Goal: Information Seeking & Learning: Learn about a topic

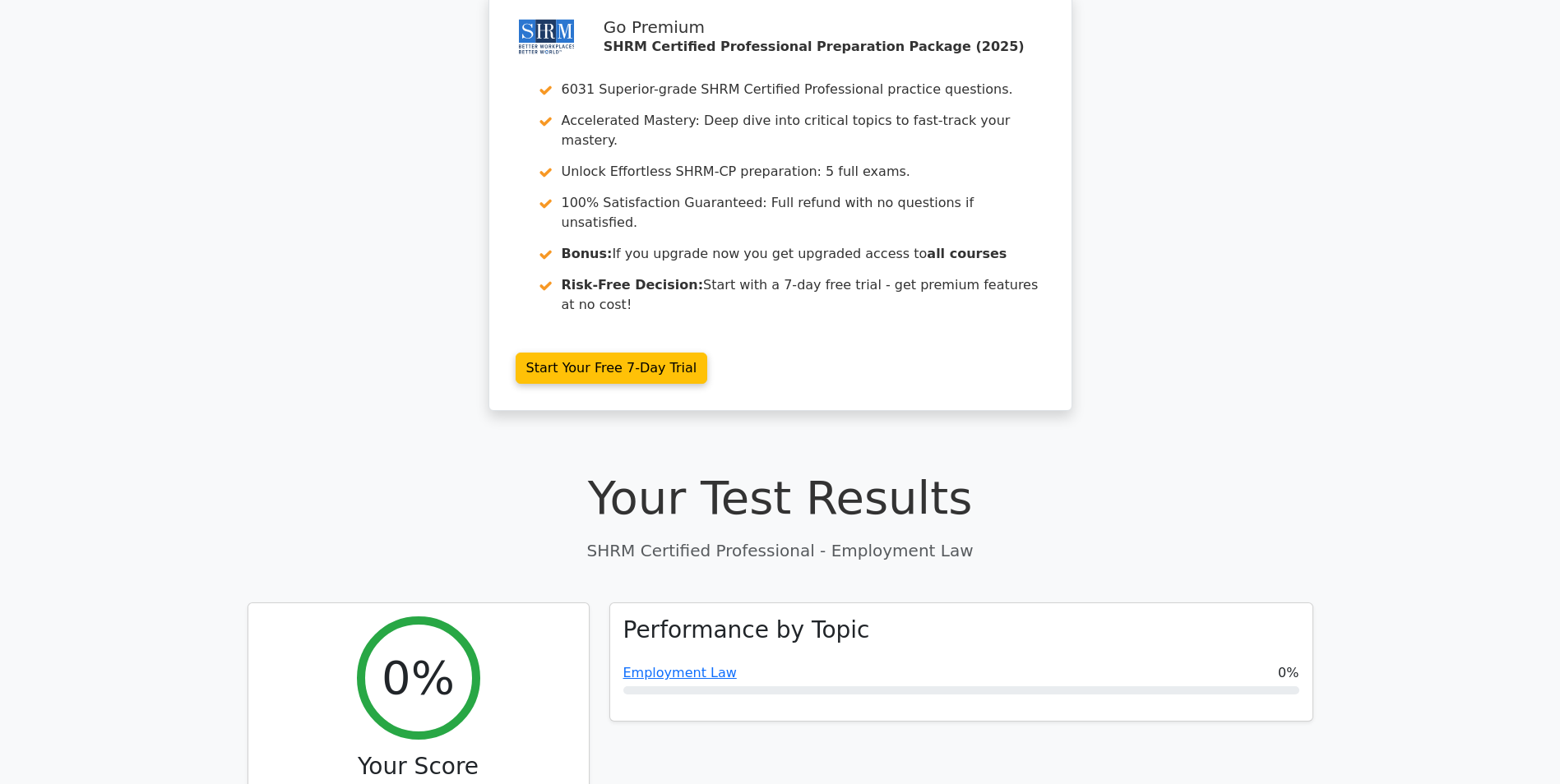
scroll to position [164, 0]
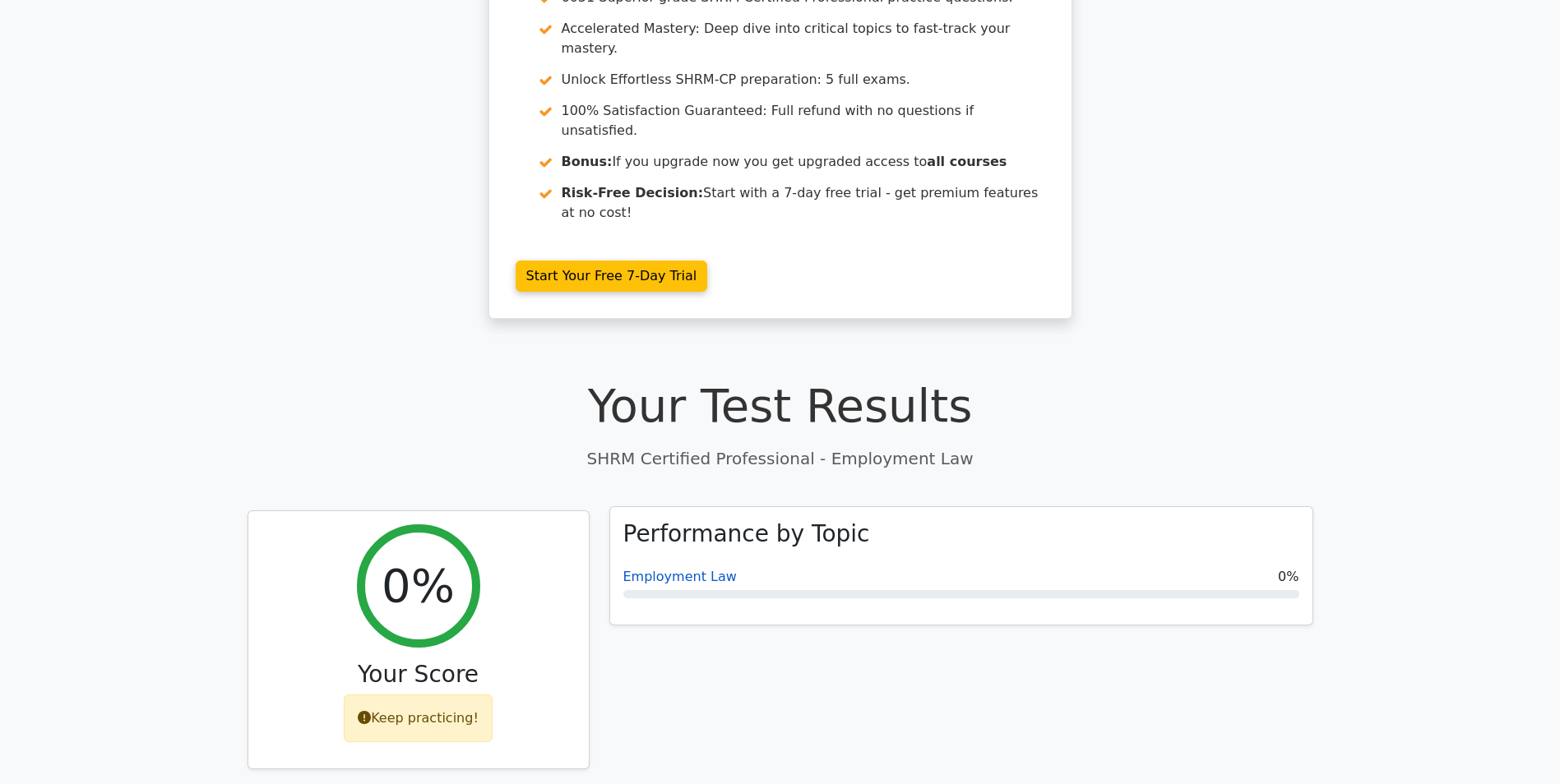
click at [716, 569] on link "Employment Law" at bounding box center [680, 577] width 113 height 16
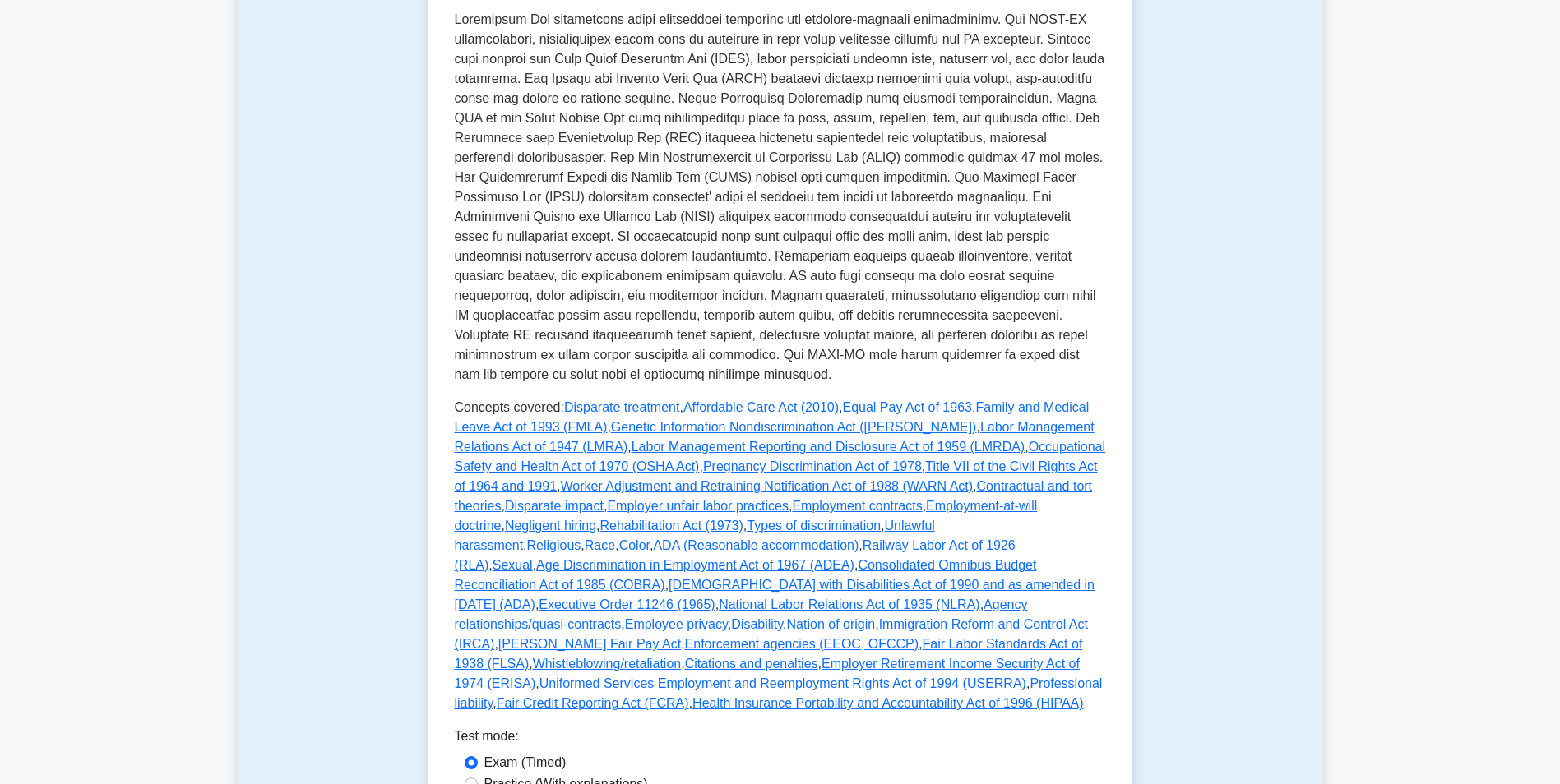
scroll to position [493, 0]
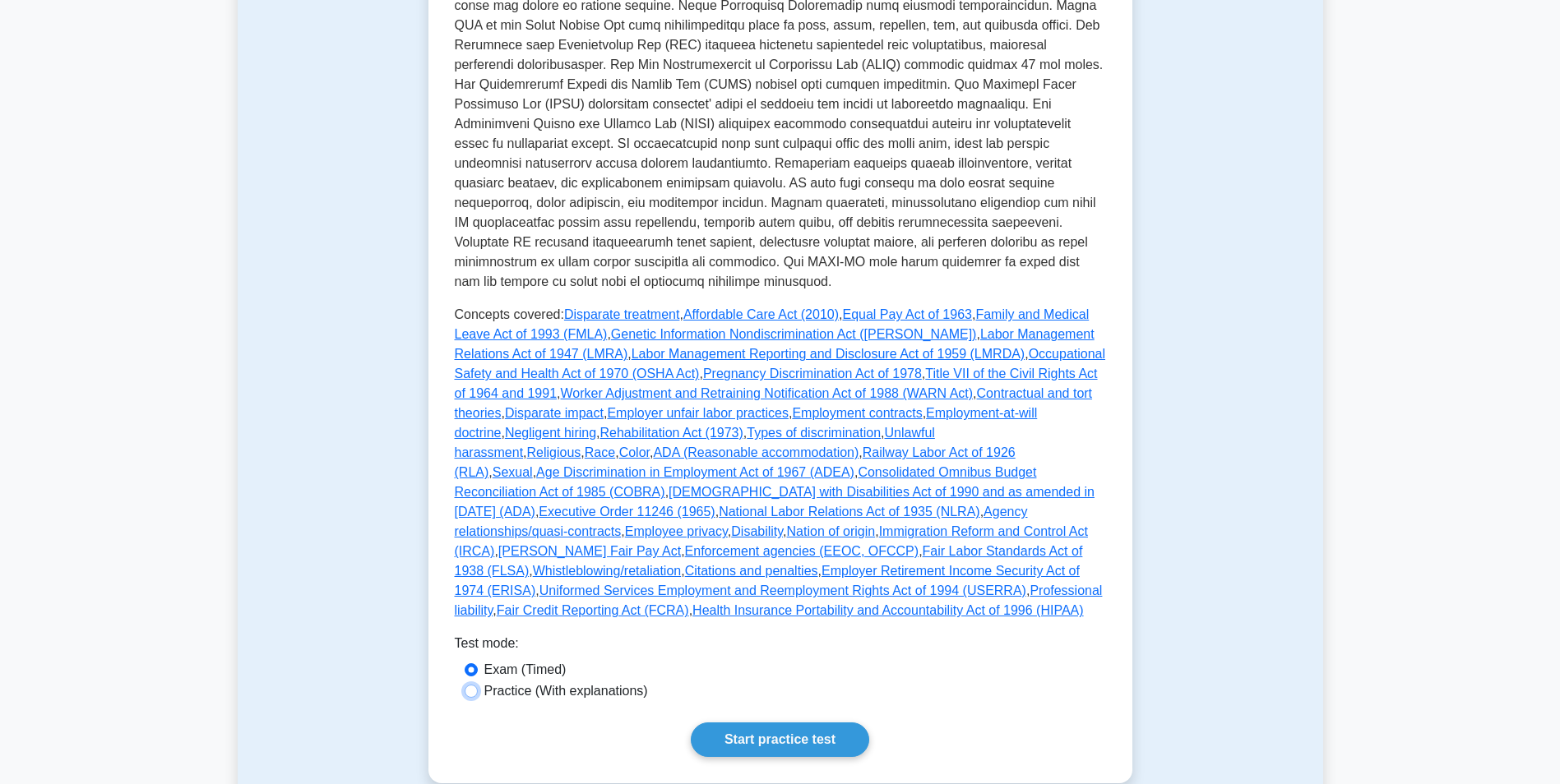
click at [477, 685] on input "Practice (With explanations)" at bounding box center [471, 692] width 13 height 13
radio input "true"
click at [473, 663] on input "Exam (Timed)" at bounding box center [471, 670] width 13 height 13
radio input "true"
click at [720, 723] on link "Start practice test" at bounding box center [780, 740] width 178 height 35
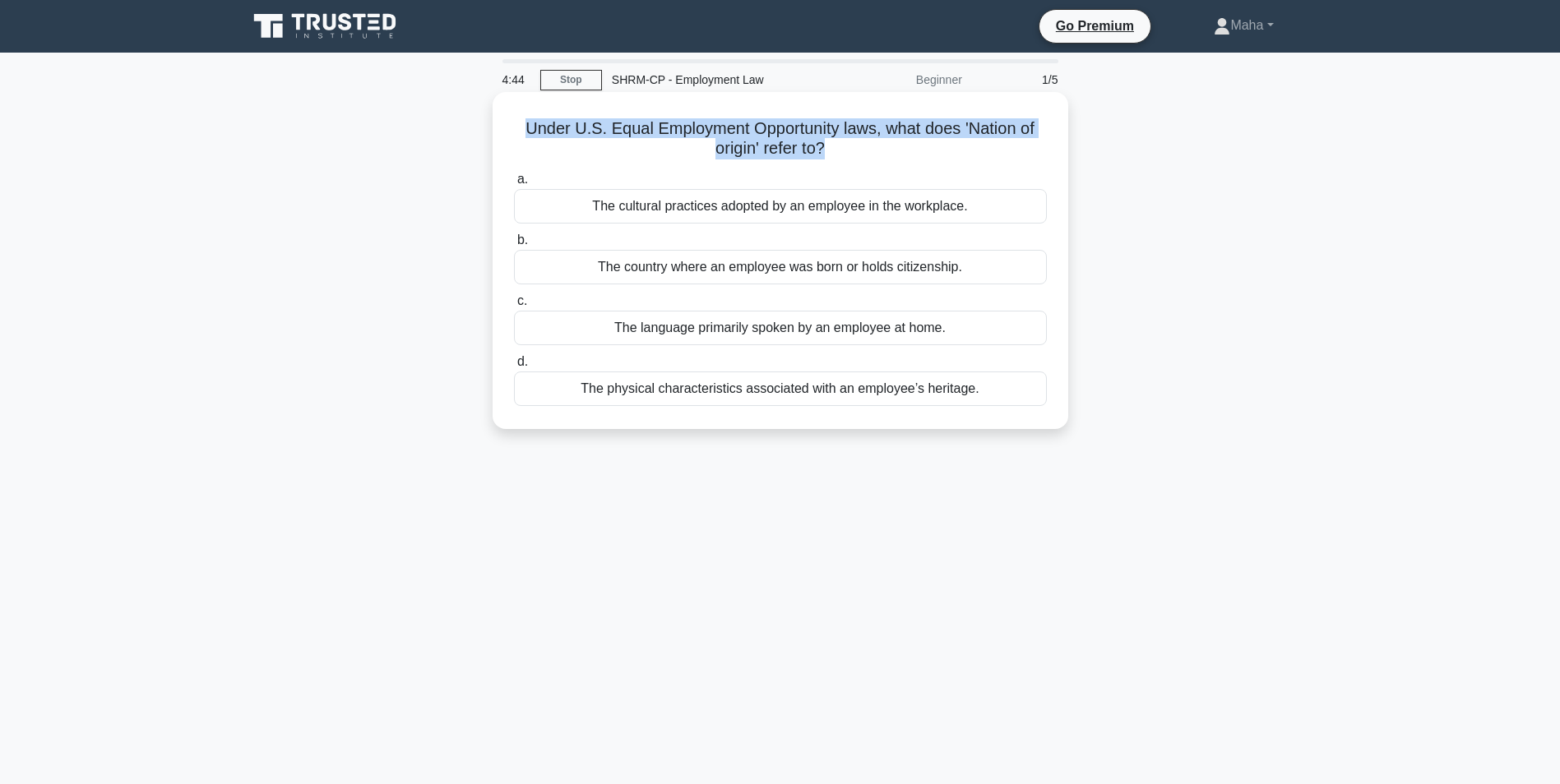
drag, startPoint x: 822, startPoint y: 154, endPoint x: 515, endPoint y: 123, distance: 308.6
click at [515, 123] on h5 "Under U.S. Equal Employment Opportunity laws, what does 'Nation of origin' refe…" at bounding box center [780, 139] width 536 height 41
drag, startPoint x: 515, startPoint y: 123, endPoint x: 563, endPoint y: 134, distance: 49.2
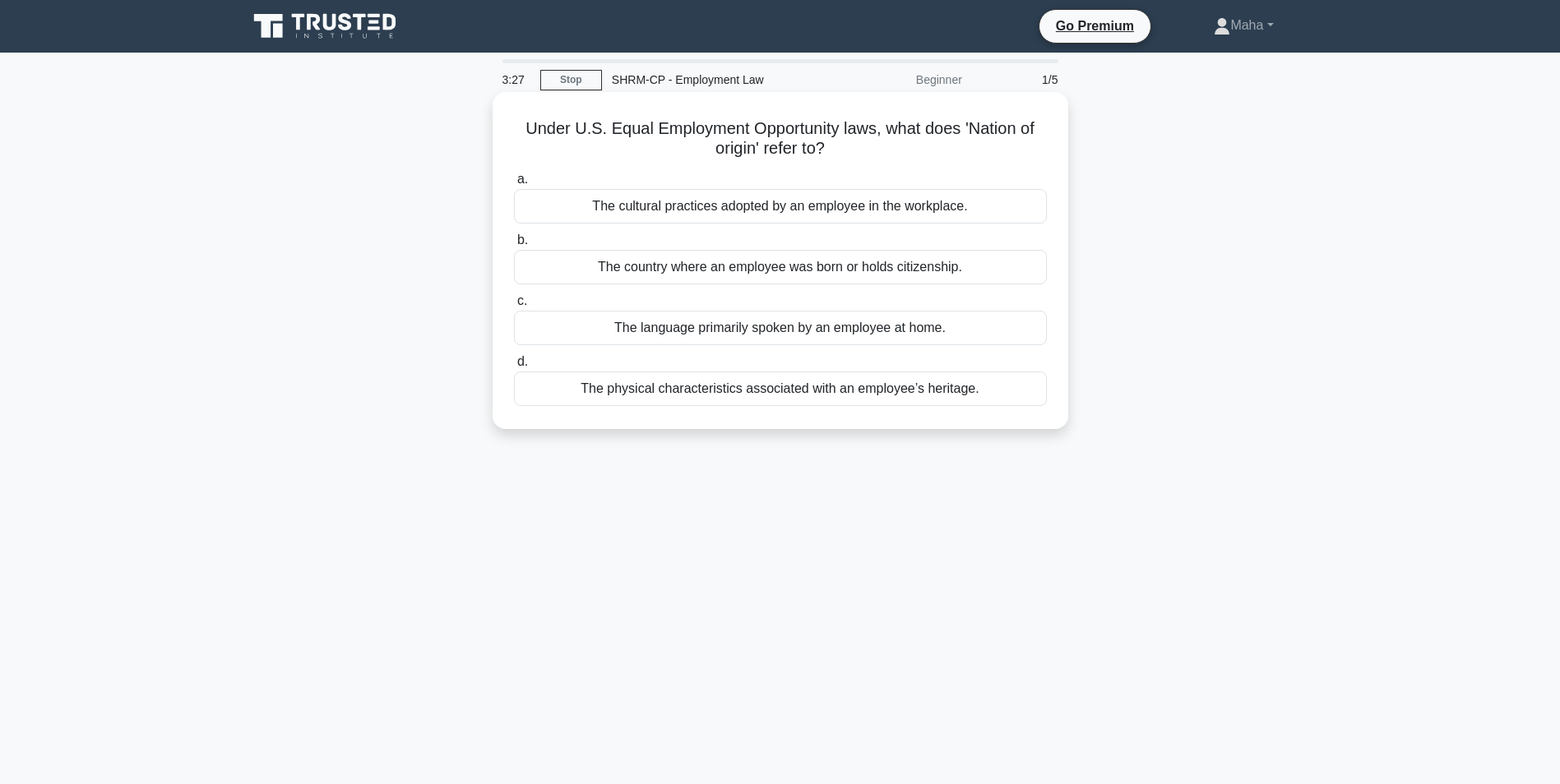
click at [900, 394] on div "The physical characteristics associated with an employee’s heritage." at bounding box center [780, 389] width 533 height 35
click at [514, 367] on input "d. The physical characteristics associated with an employee’s heritage." at bounding box center [514, 363] width 0 height 11
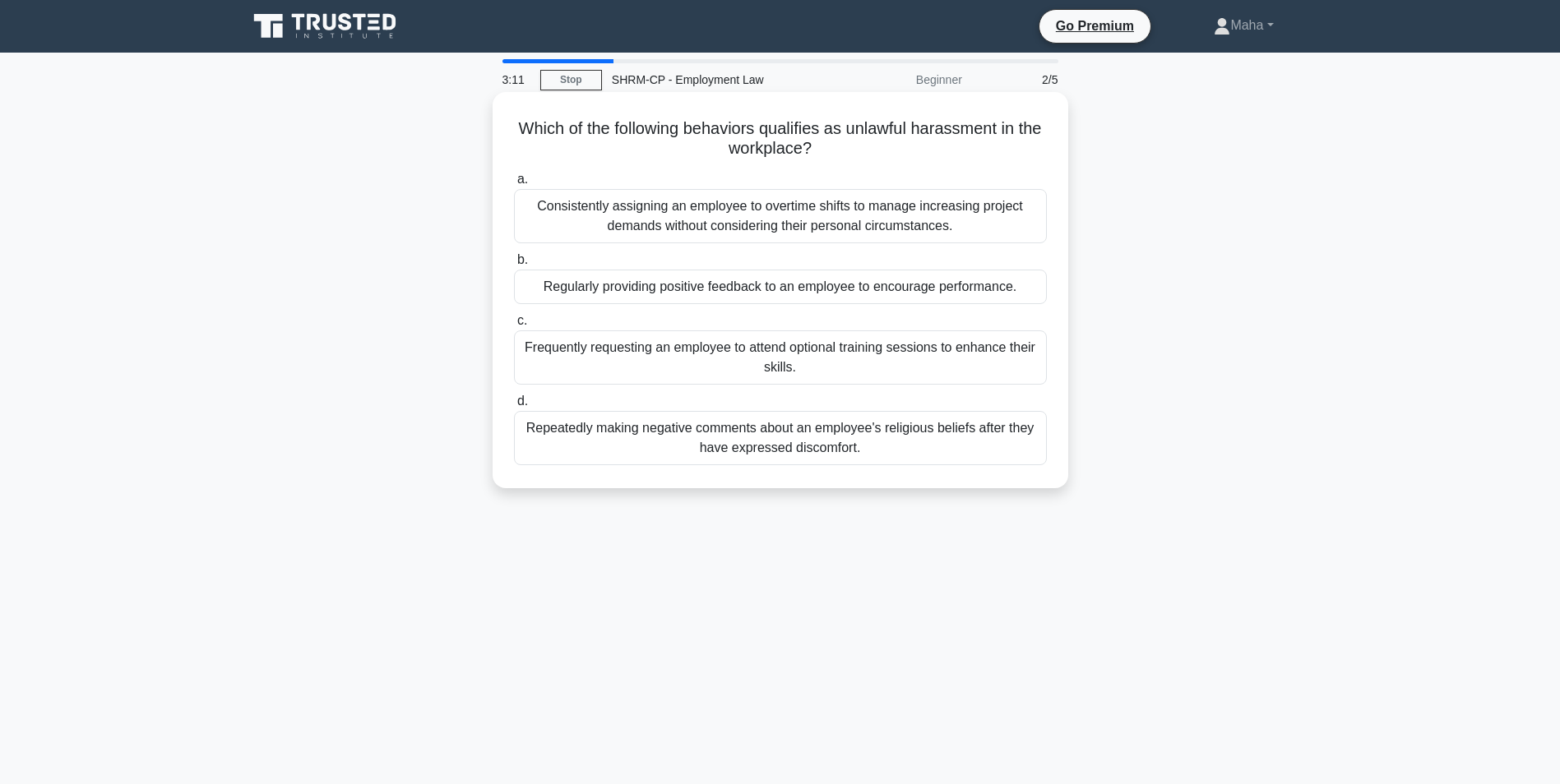
click at [891, 429] on div "Repeatedly making negative comments about an employee's religious beliefs after…" at bounding box center [780, 438] width 533 height 54
click at [514, 407] on input "d. Repeatedly making negative comments about an employee's religious beliefs af…" at bounding box center [514, 402] width 0 height 11
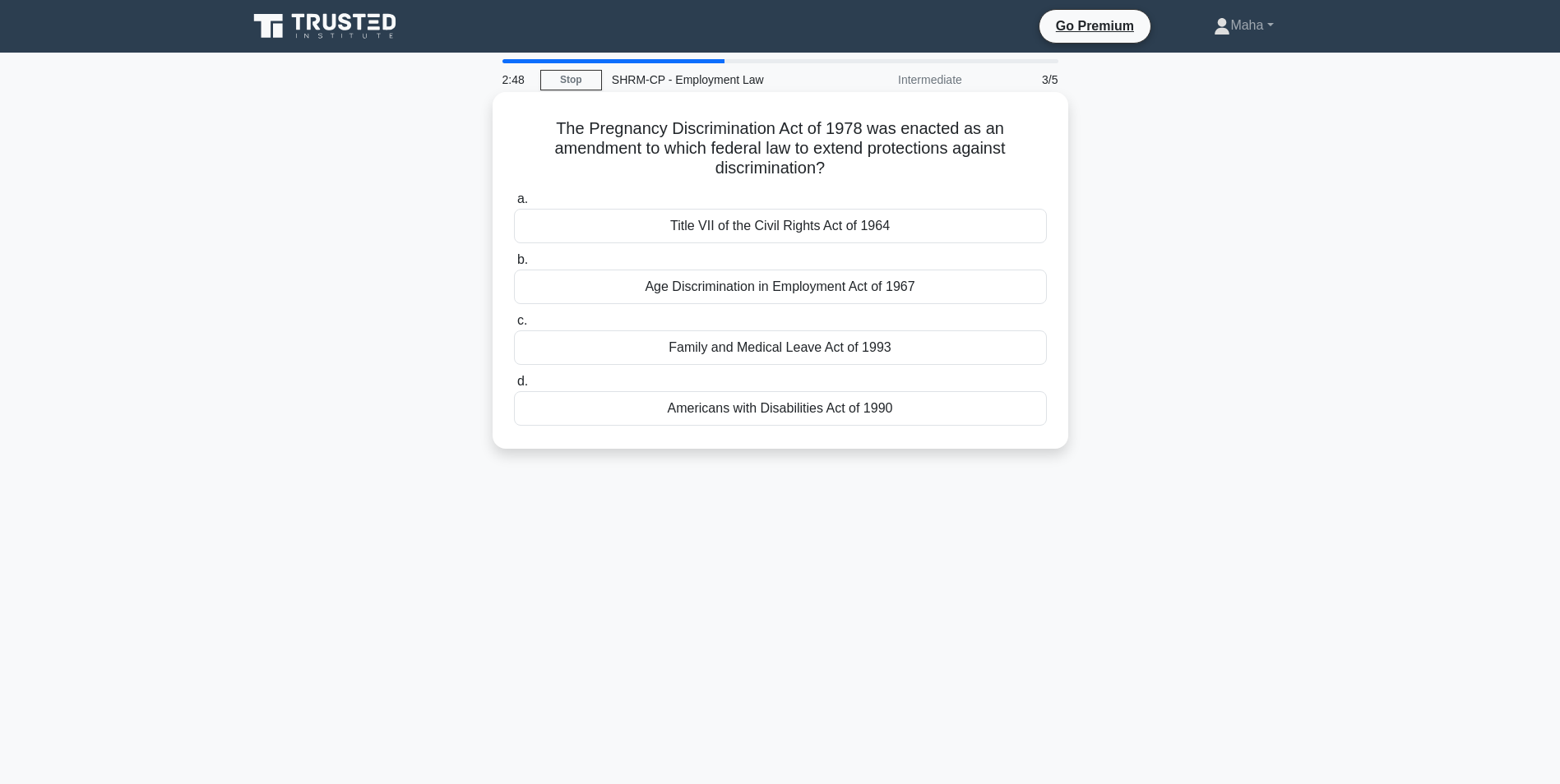
click at [841, 225] on div "Title VII of the Civil Rights Act of 1964" at bounding box center [780, 227] width 533 height 35
click at [514, 205] on input "a. Title VII of the Civil Rights Act of 1964" at bounding box center [514, 199] width 0 height 11
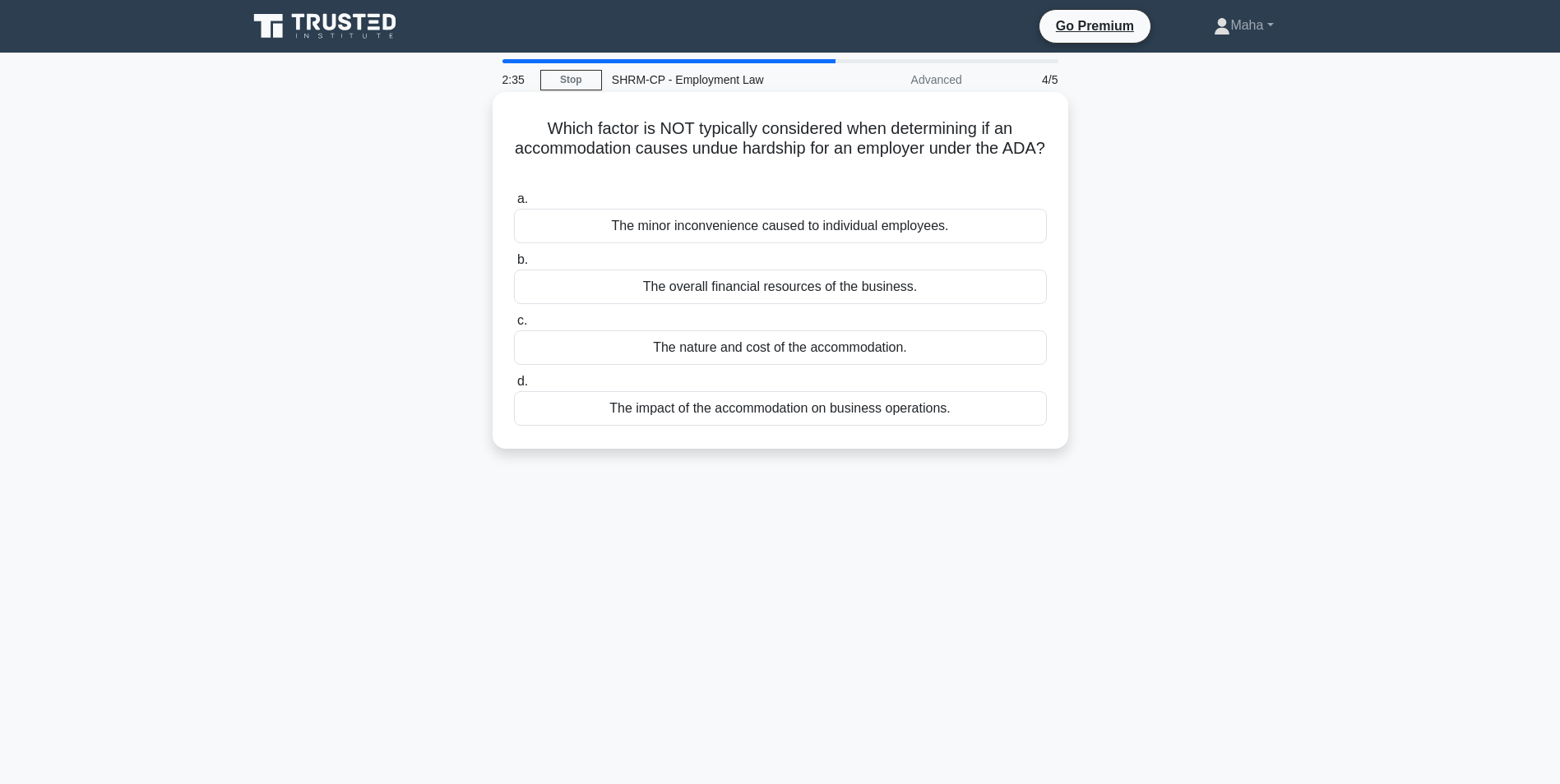
click at [878, 287] on div "The overall financial resources of the business." at bounding box center [780, 287] width 533 height 35
click at [514, 266] on input "b. The overall financial resources of the business." at bounding box center [514, 260] width 0 height 11
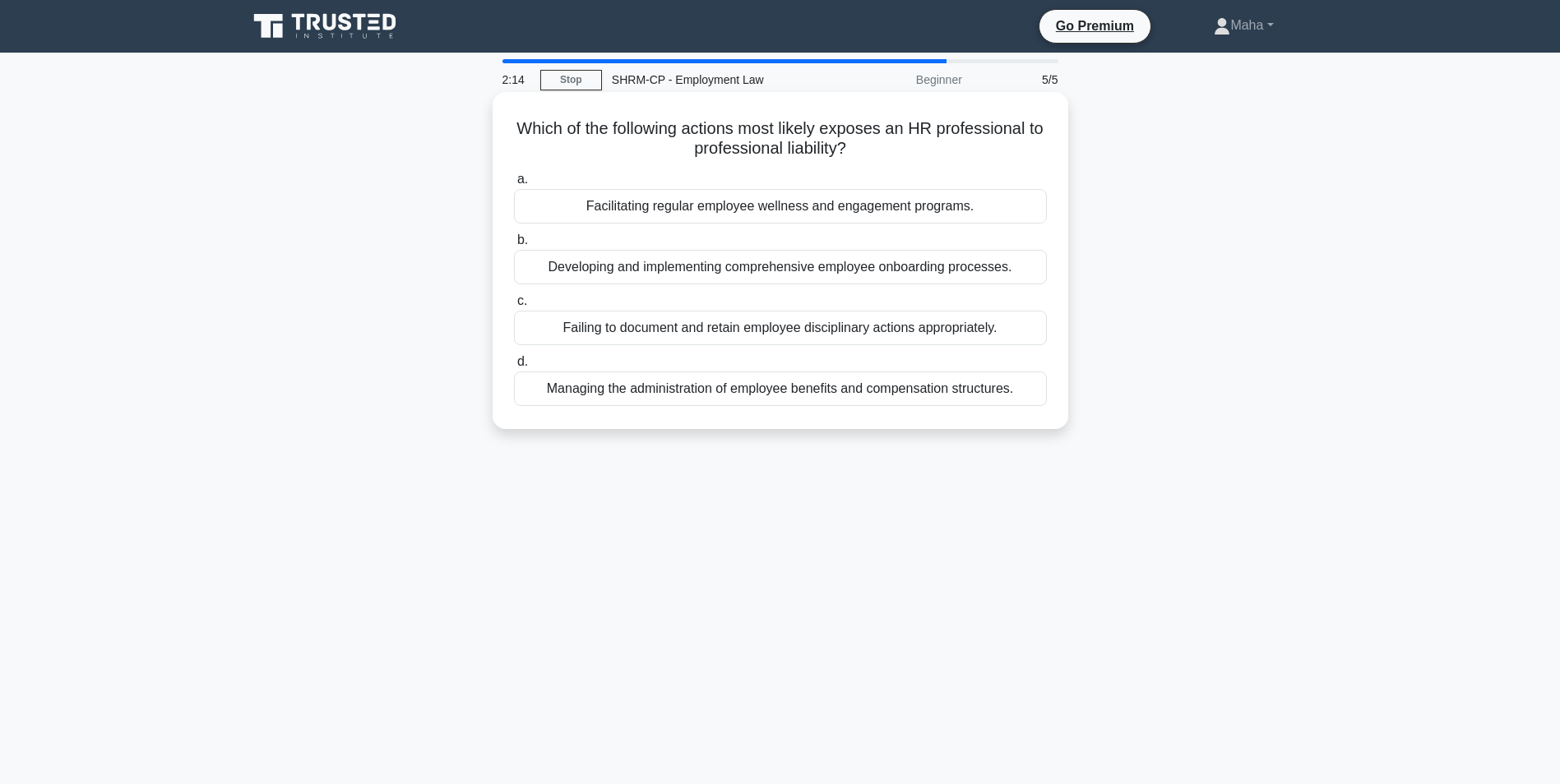
click at [833, 338] on div "Failing to document and retain employee disciplinary actions appropriately." at bounding box center [780, 328] width 533 height 35
click at [514, 307] on input "c. Failing to document and retain employee disciplinary actions appropriately." at bounding box center [514, 302] width 0 height 11
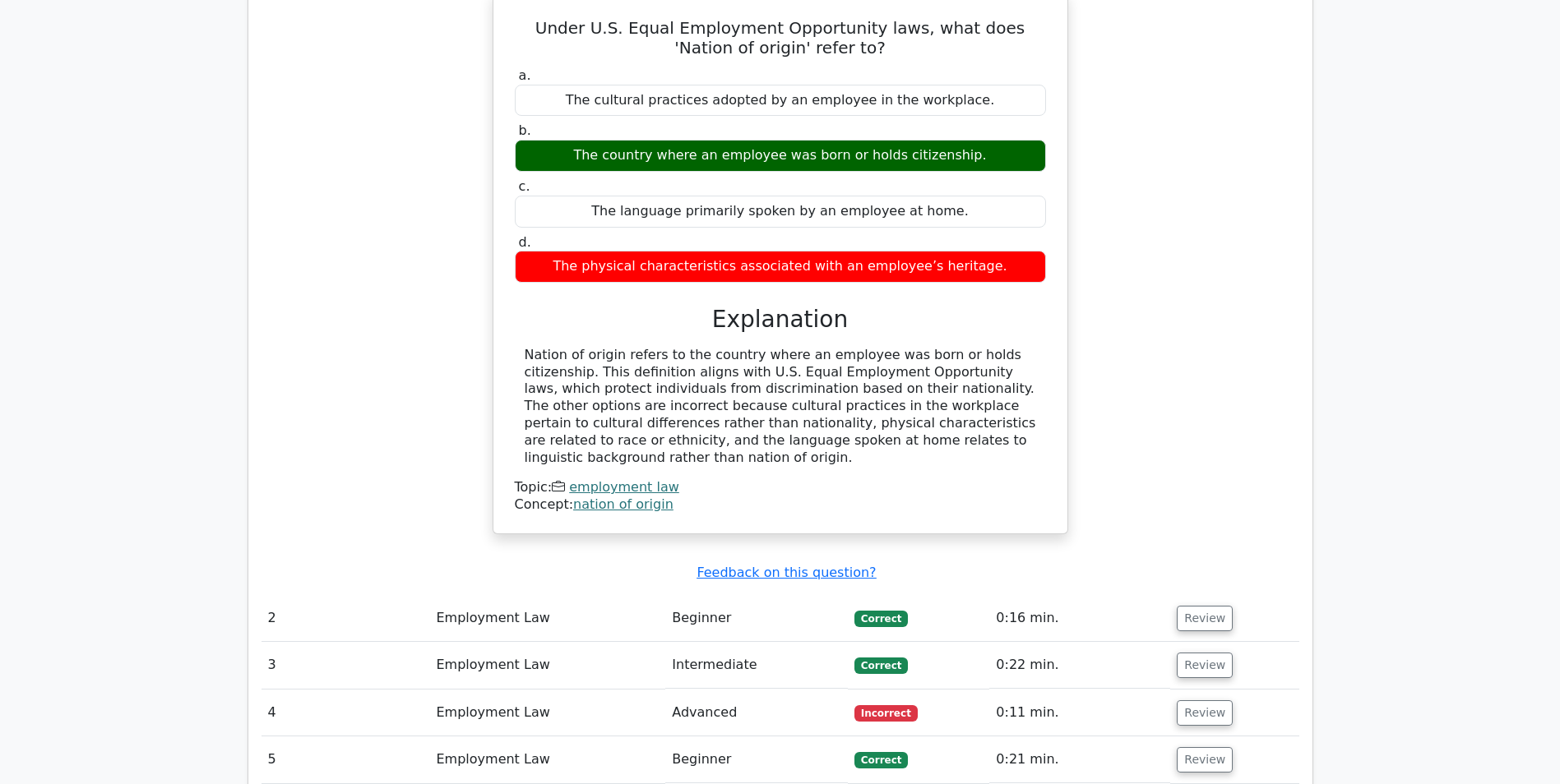
scroll to position [1316, 0]
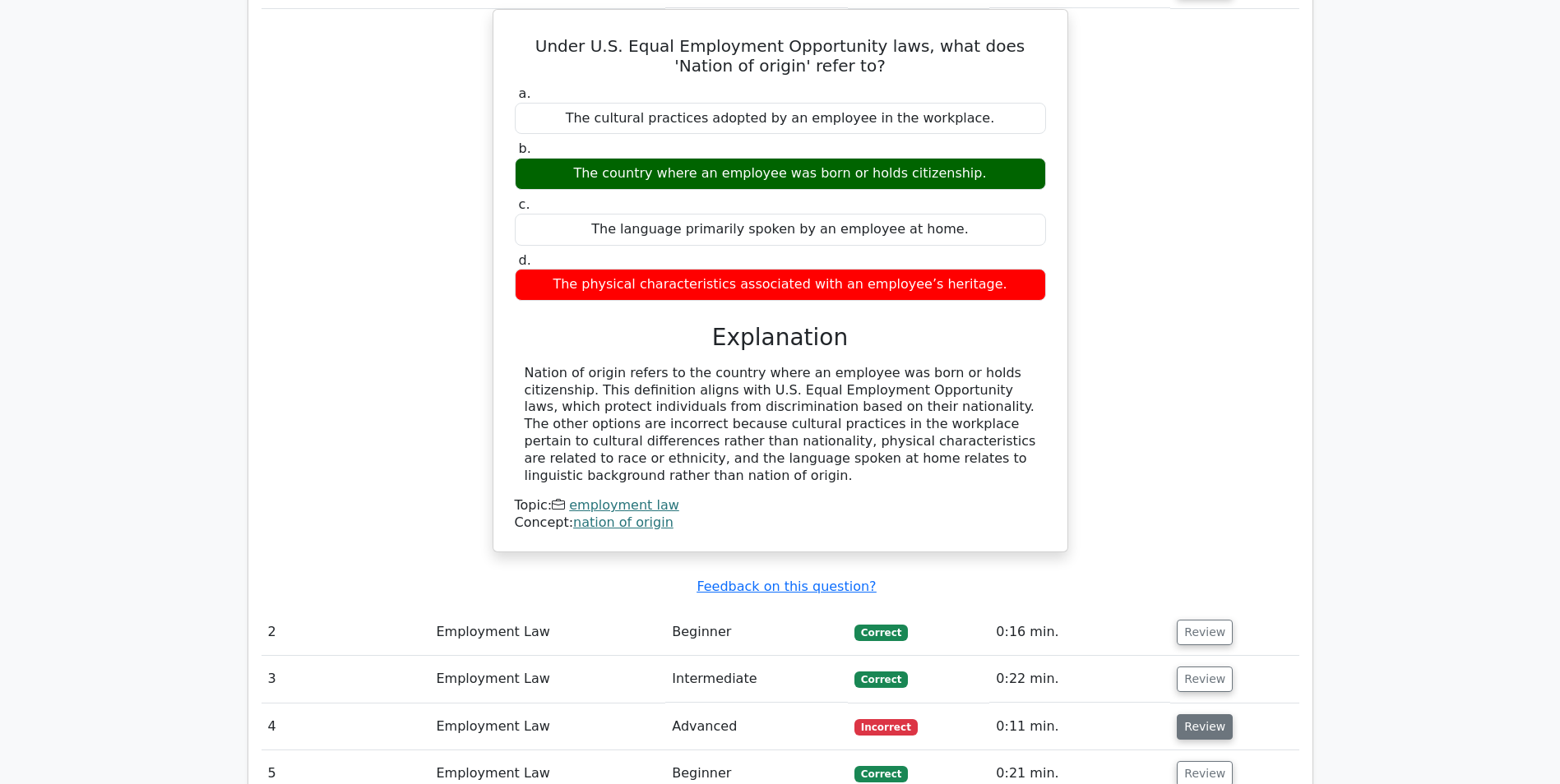
click at [1187, 715] on button "Review" at bounding box center [1204, 727] width 56 height 26
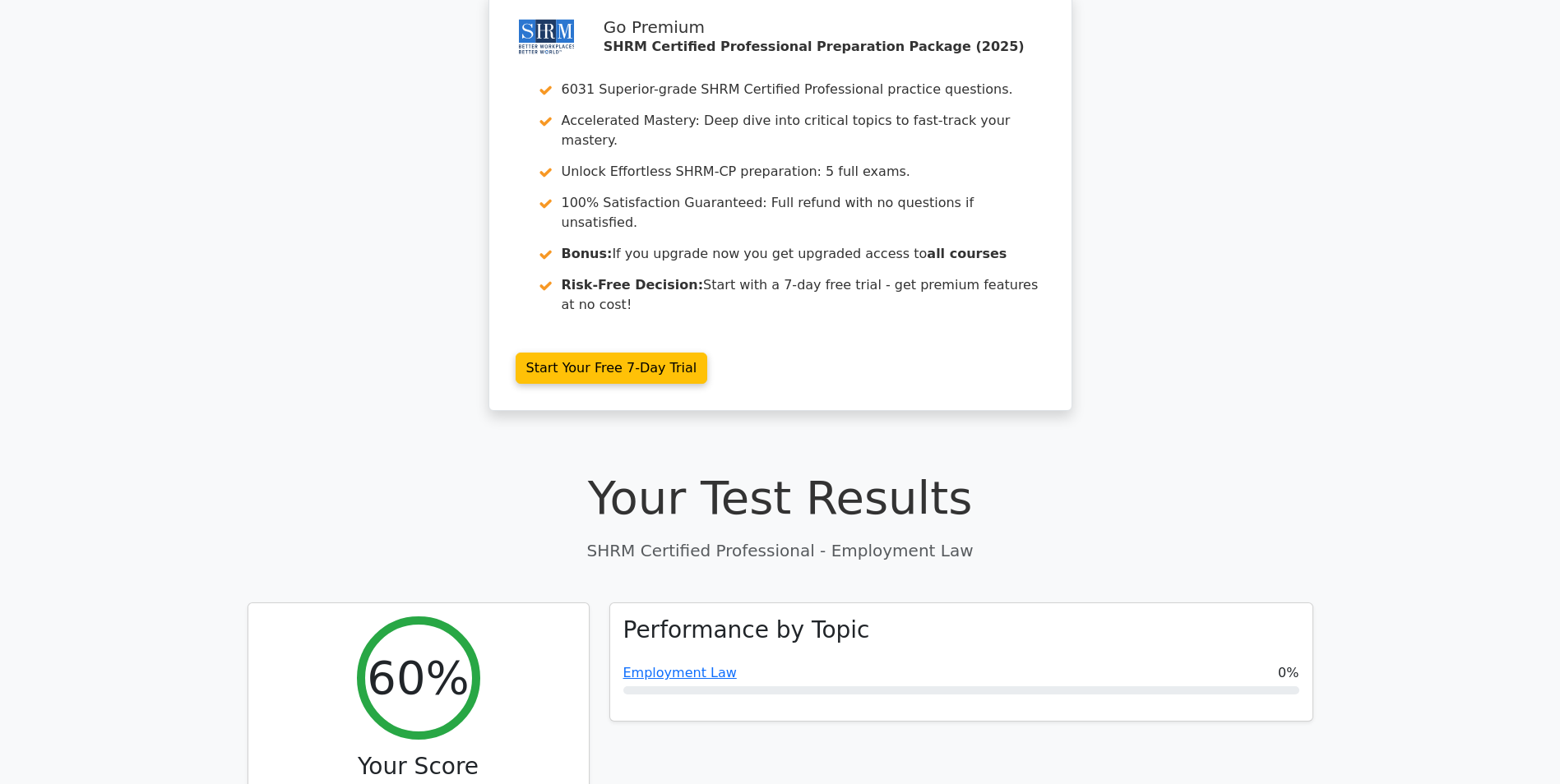
scroll to position [0, 0]
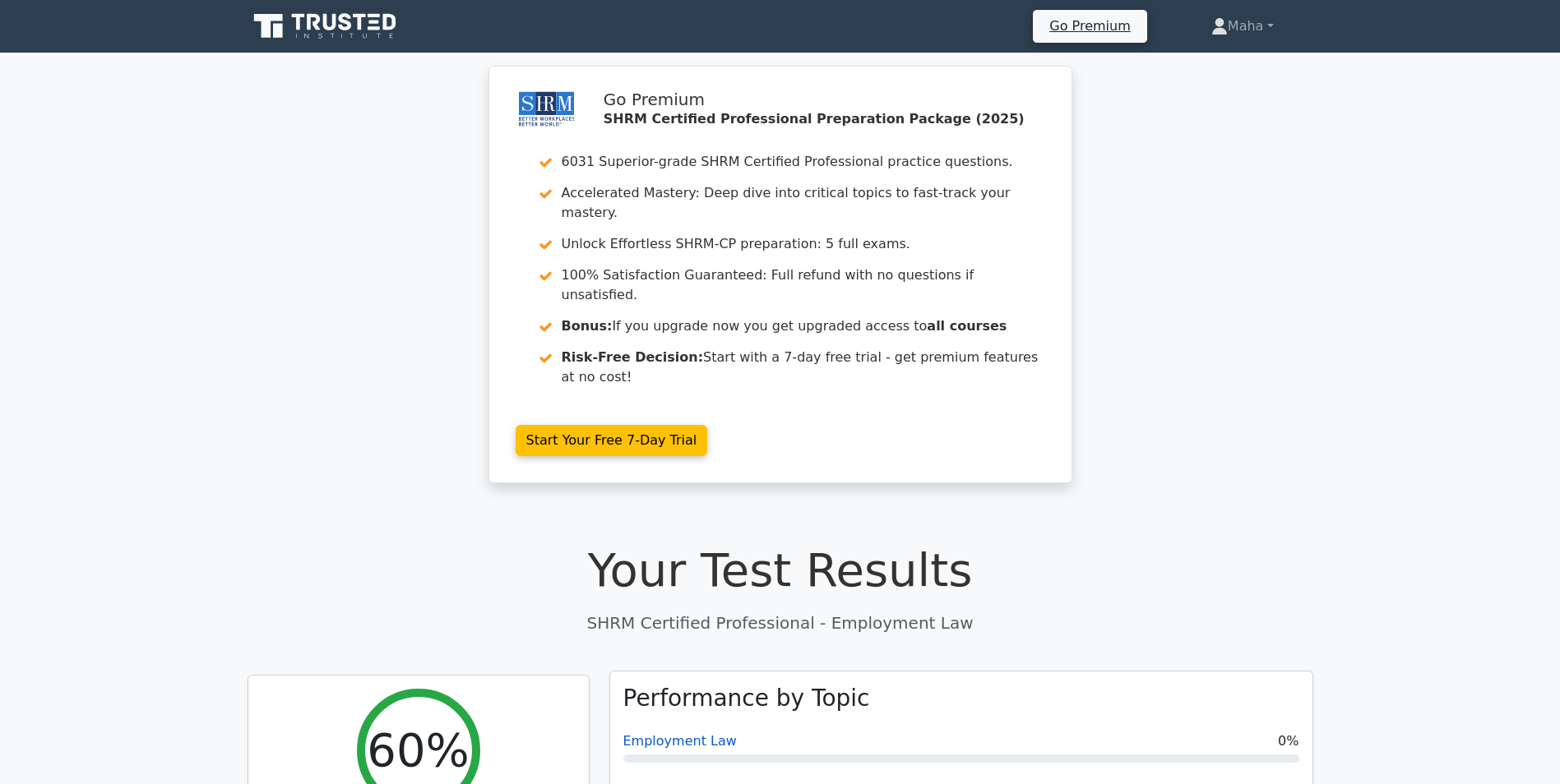
click at [672, 734] on link "Employment Law" at bounding box center [680, 741] width 113 height 16
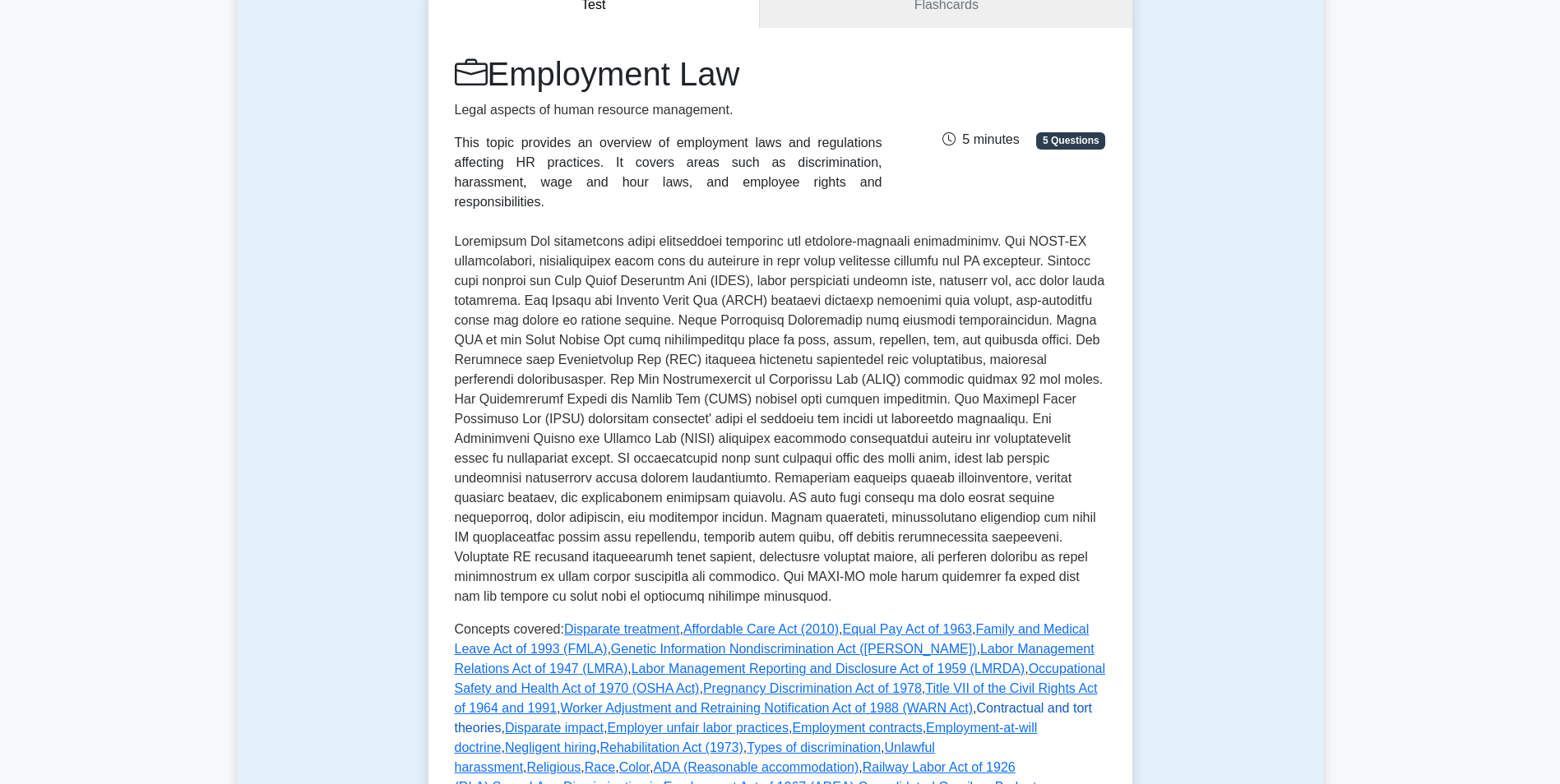
scroll to position [82, 0]
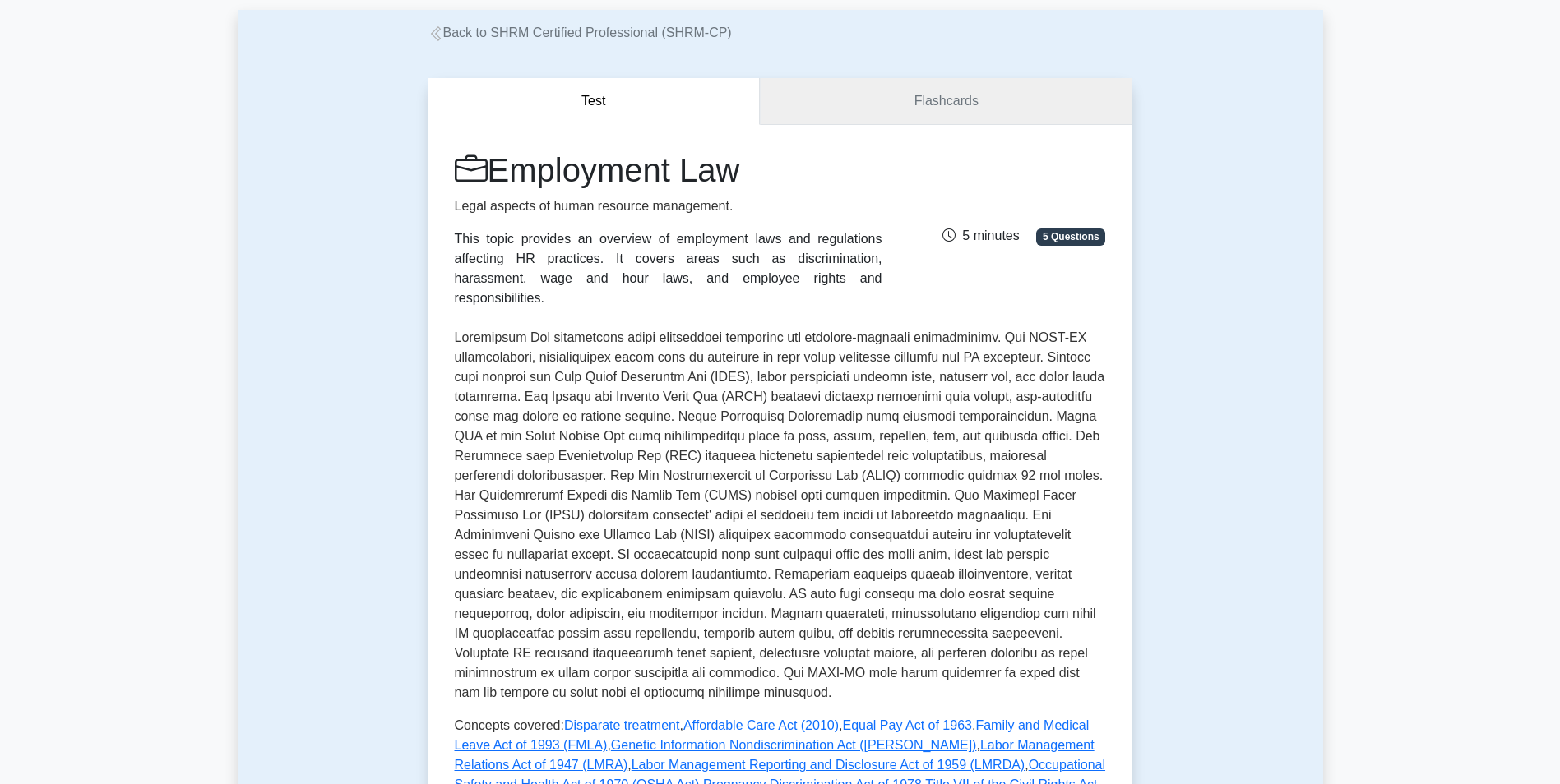
click at [923, 98] on link "Flashcards" at bounding box center [945, 101] width 372 height 47
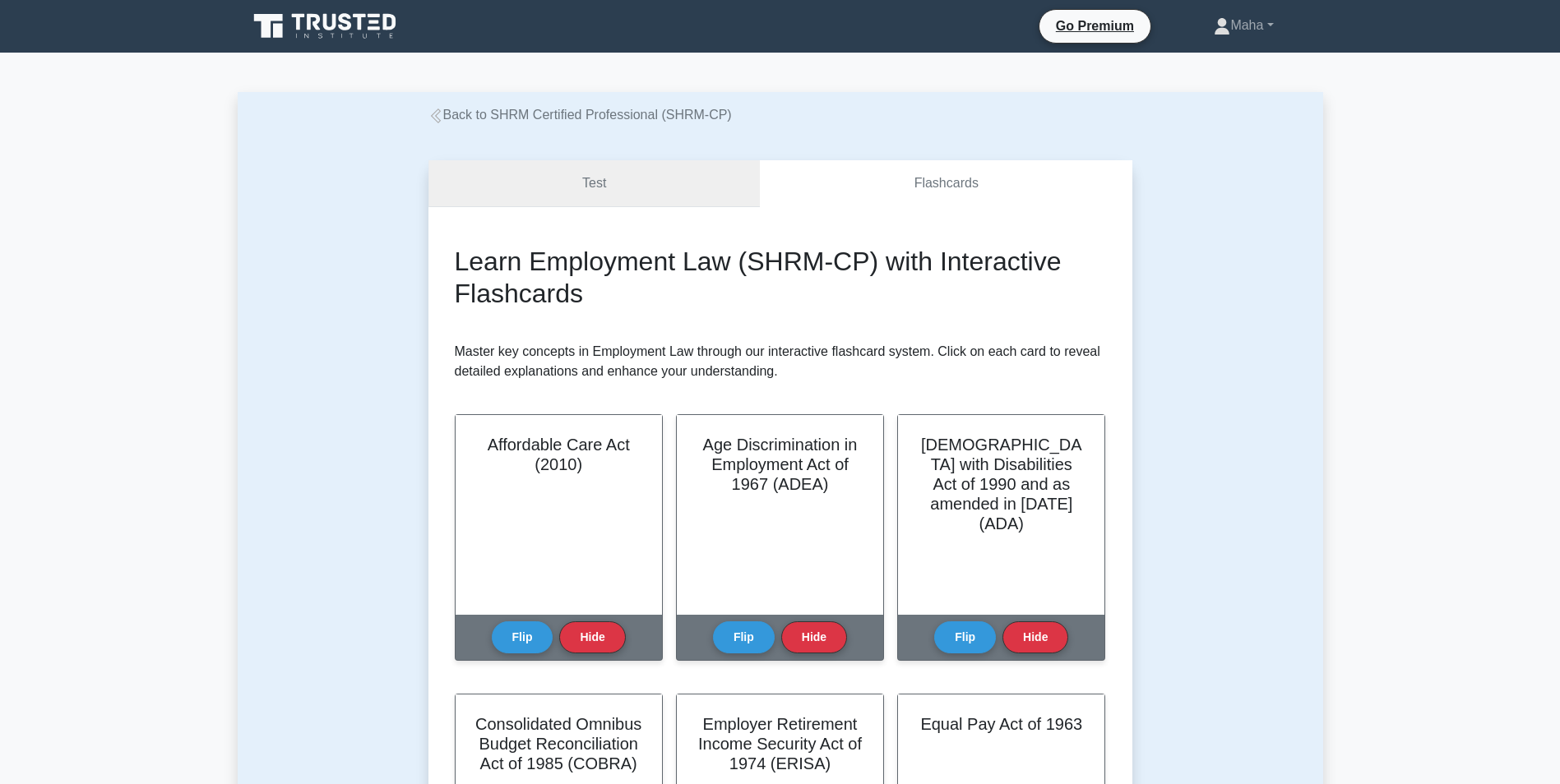
click at [653, 172] on link "Test" at bounding box center [595, 183] width 333 height 47
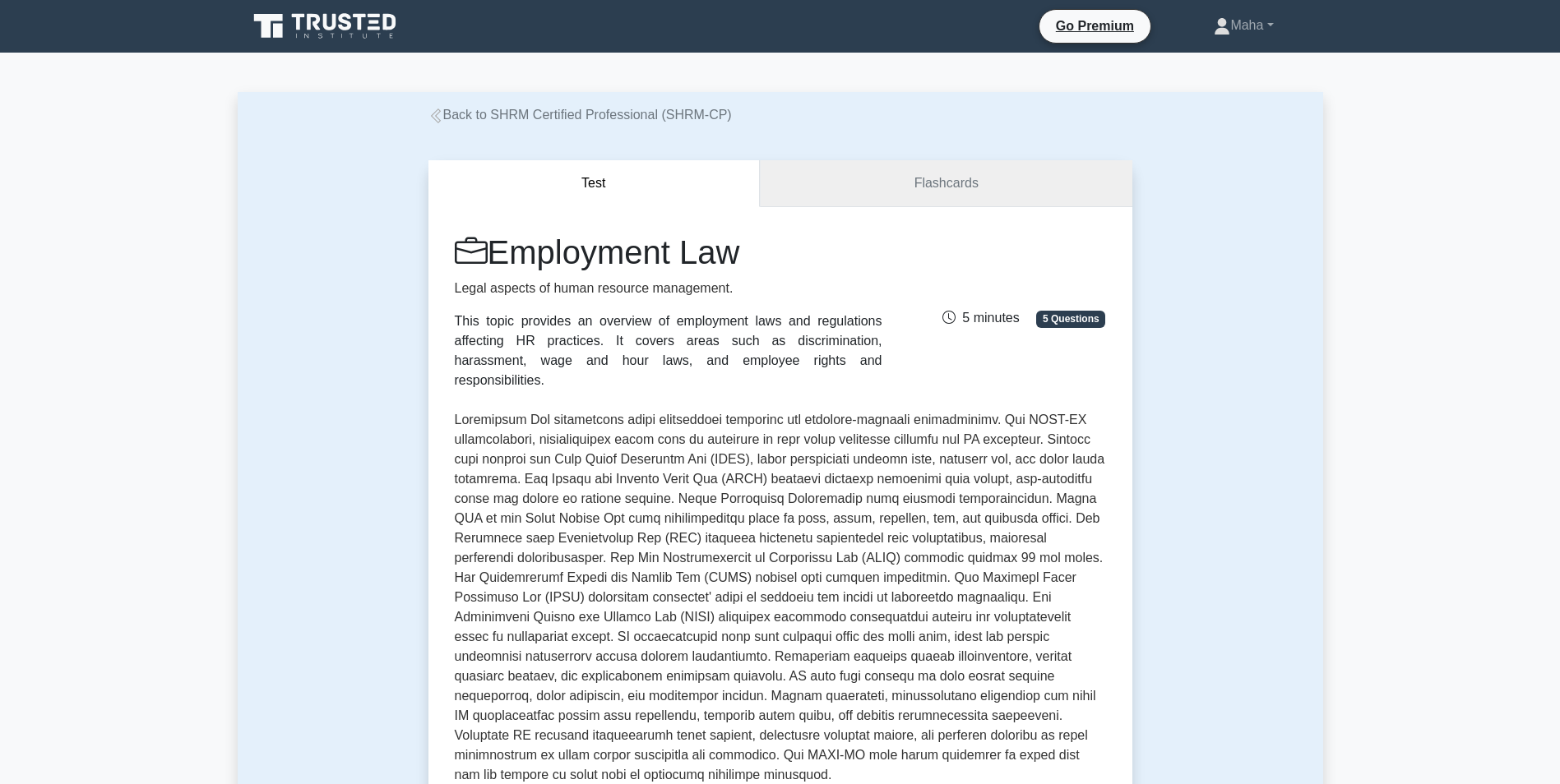
click at [863, 175] on link "Flashcards" at bounding box center [945, 183] width 372 height 47
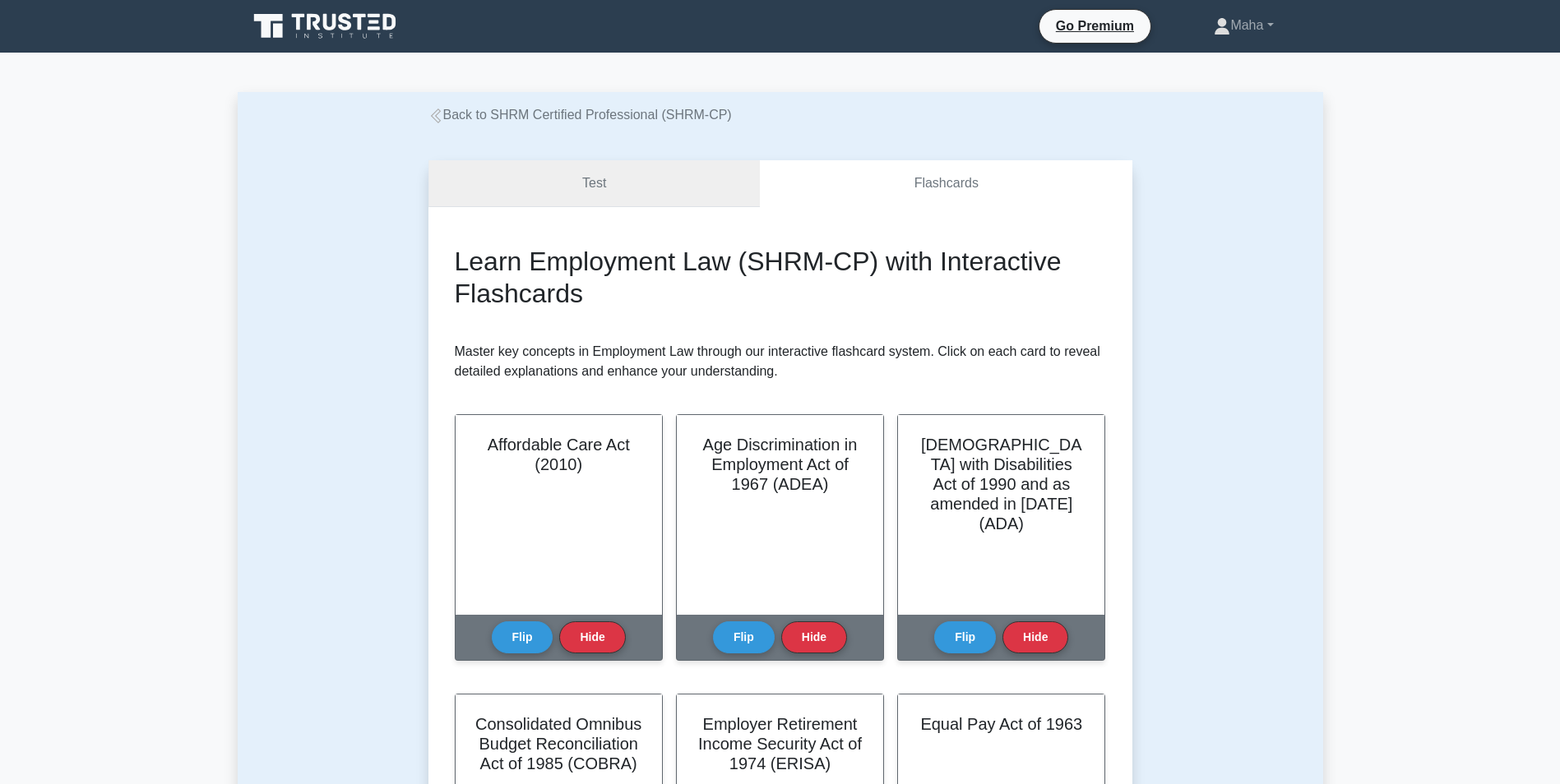
click at [563, 183] on link "Test" at bounding box center [595, 183] width 333 height 47
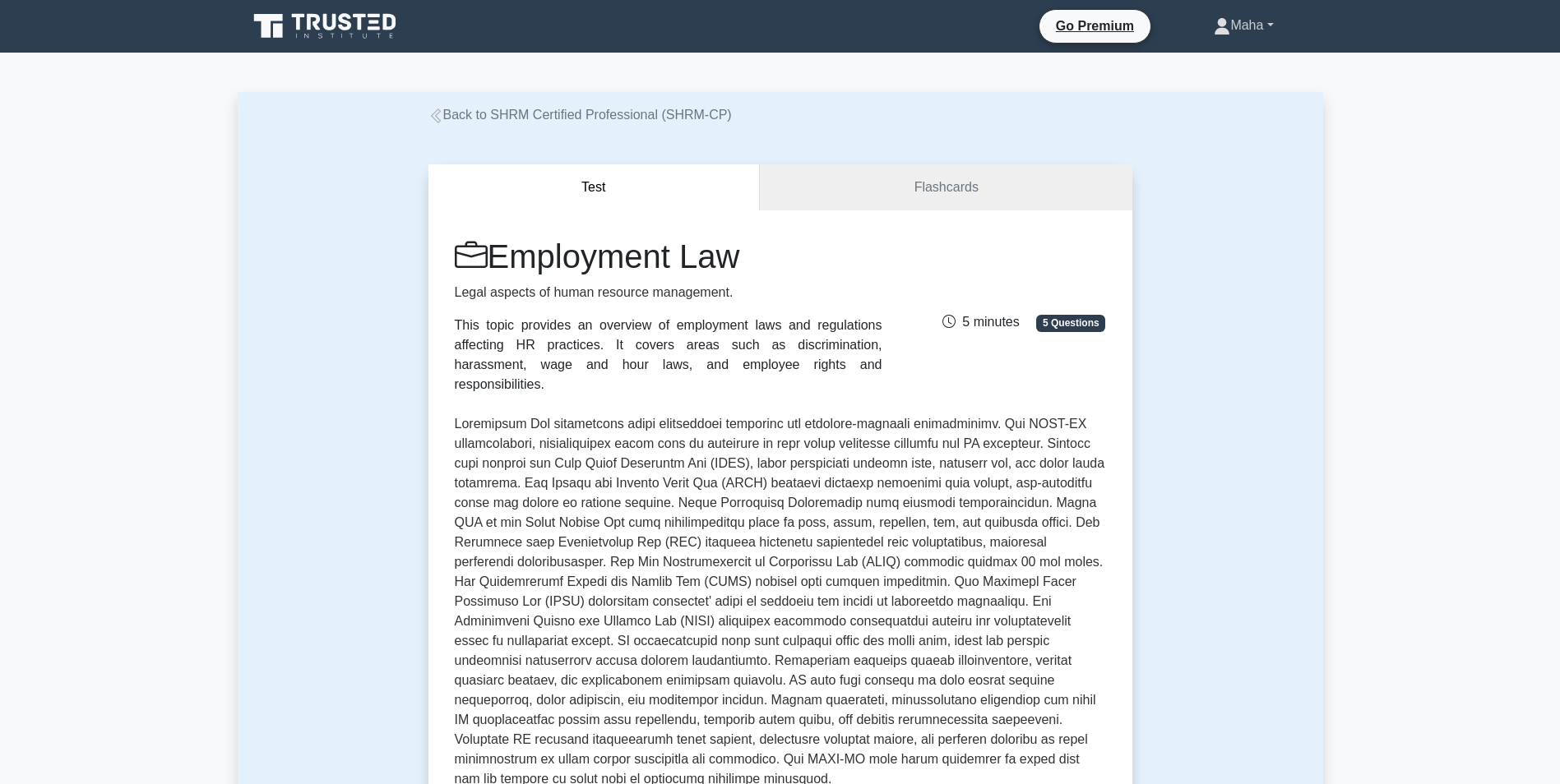
click at [1252, 36] on link "Maha" at bounding box center [1243, 26] width 138 height 33
click at [1234, 84] on link "Settings" at bounding box center [1240, 90] width 130 height 26
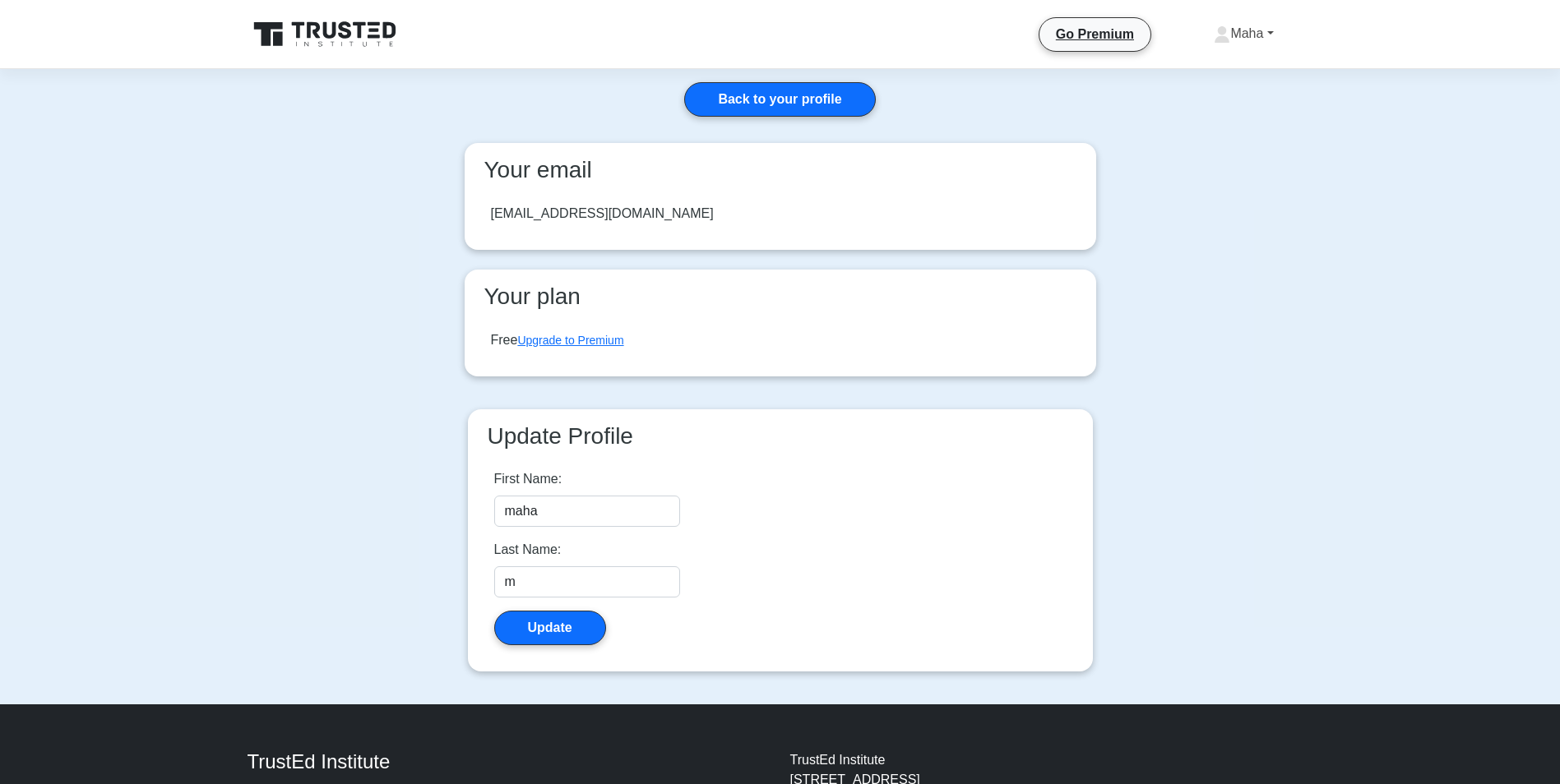
click at [1236, 28] on link "Maha" at bounding box center [1243, 34] width 138 height 33
click at [1215, 73] on link "Profile" at bounding box center [1240, 72] width 130 height 26
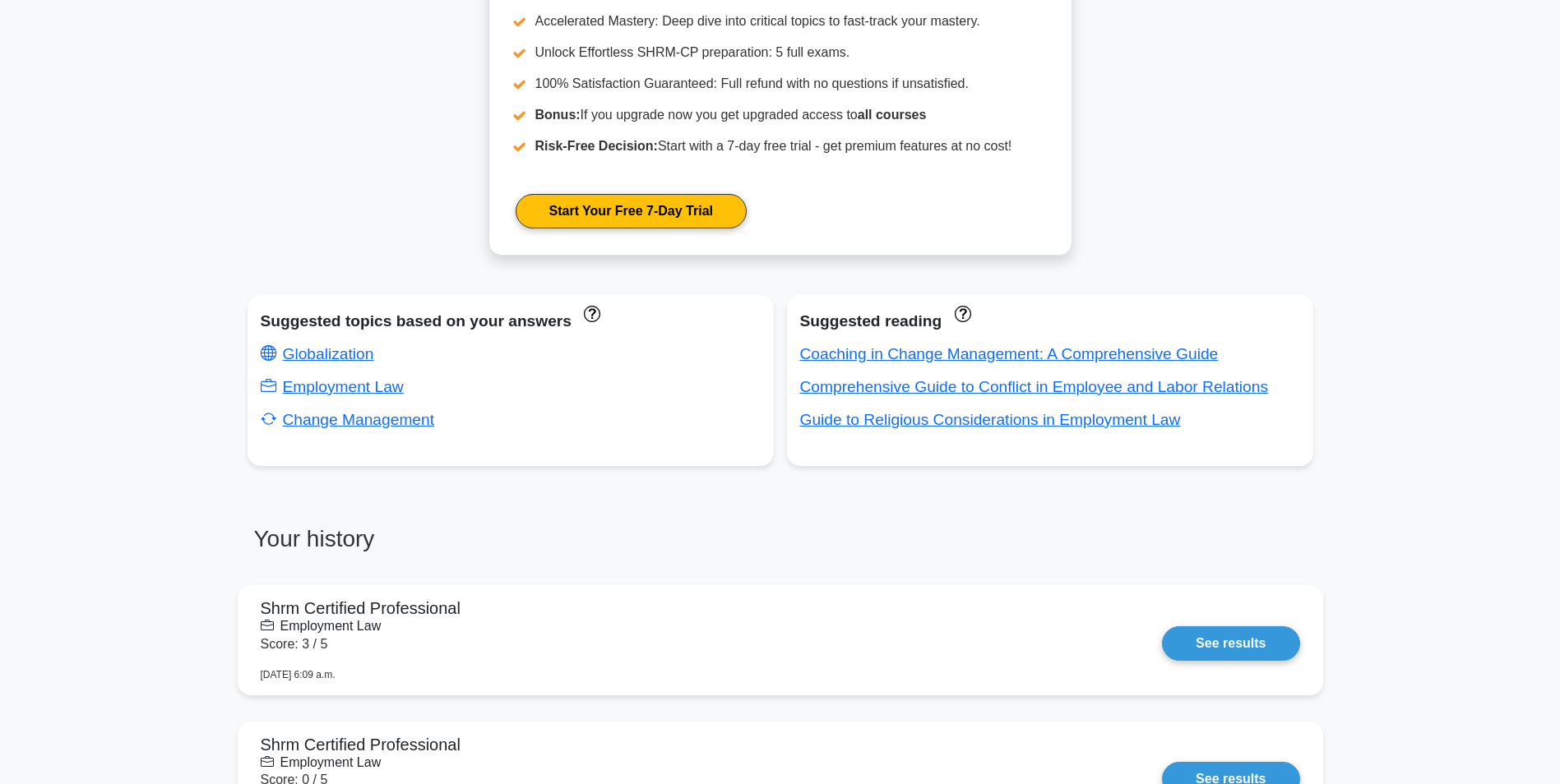
scroll to position [905, 0]
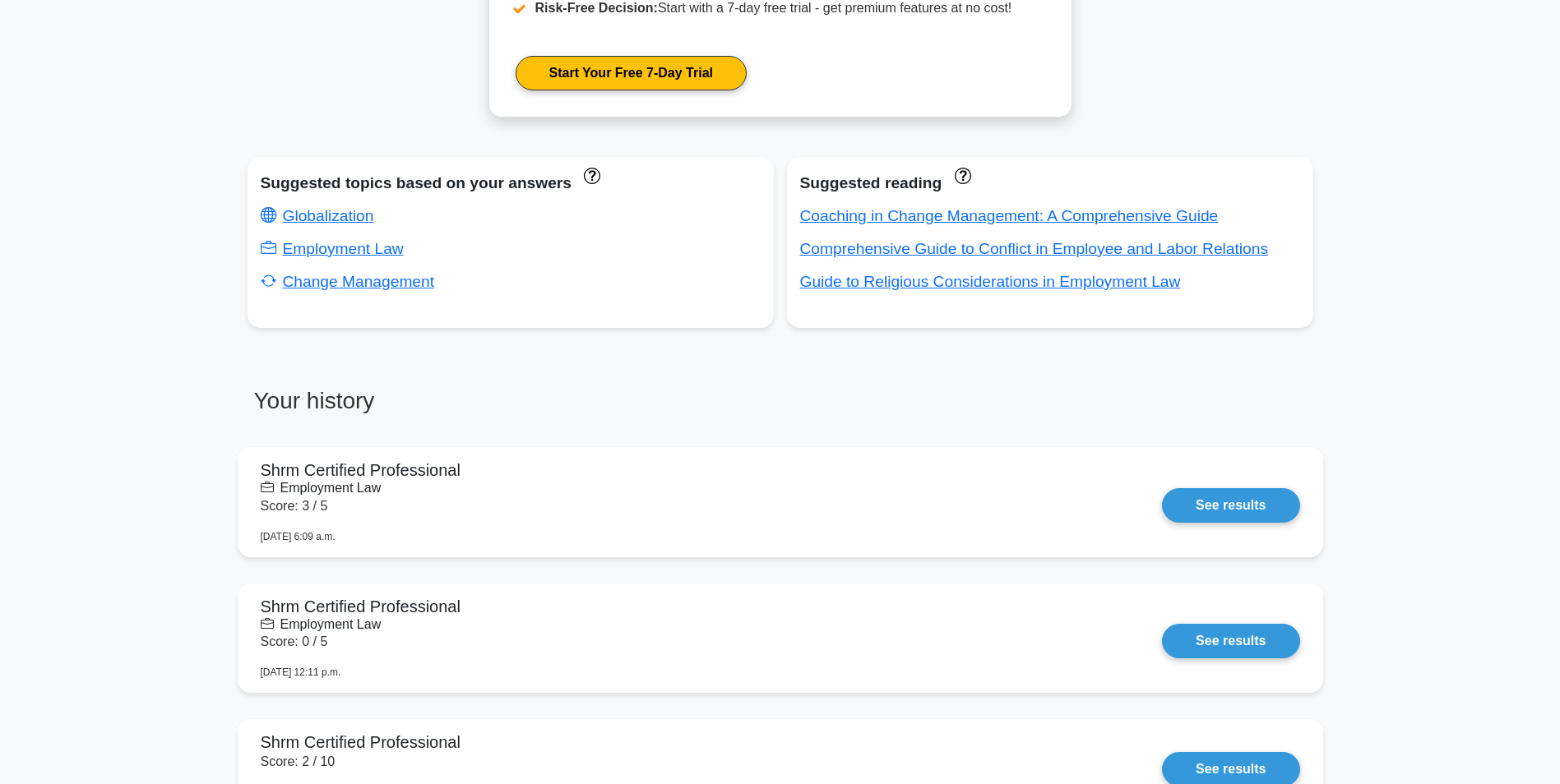
click at [661, 428] on h3 "Your history" at bounding box center [509, 408] width 523 height 41
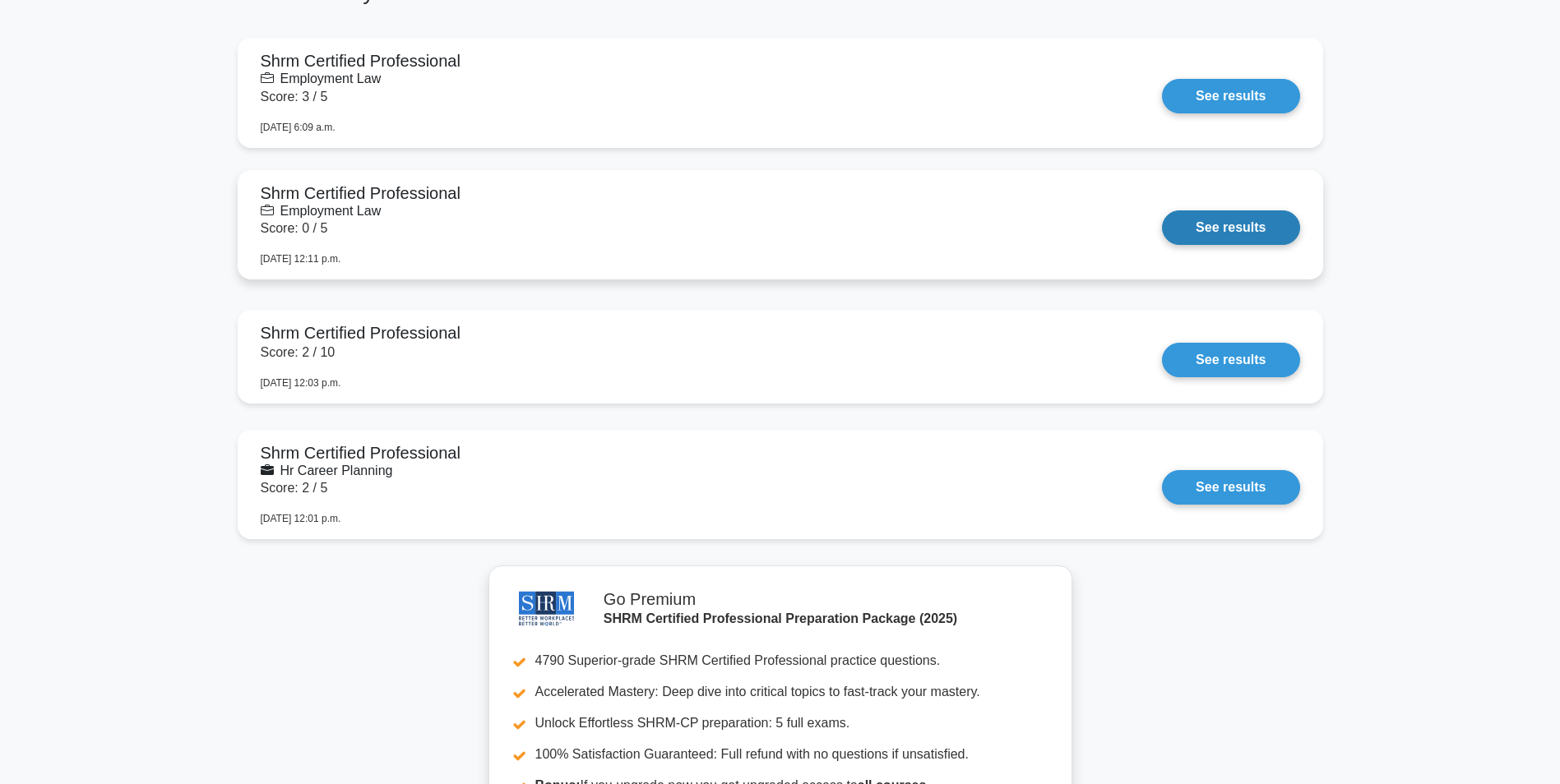
scroll to position [1234, 0]
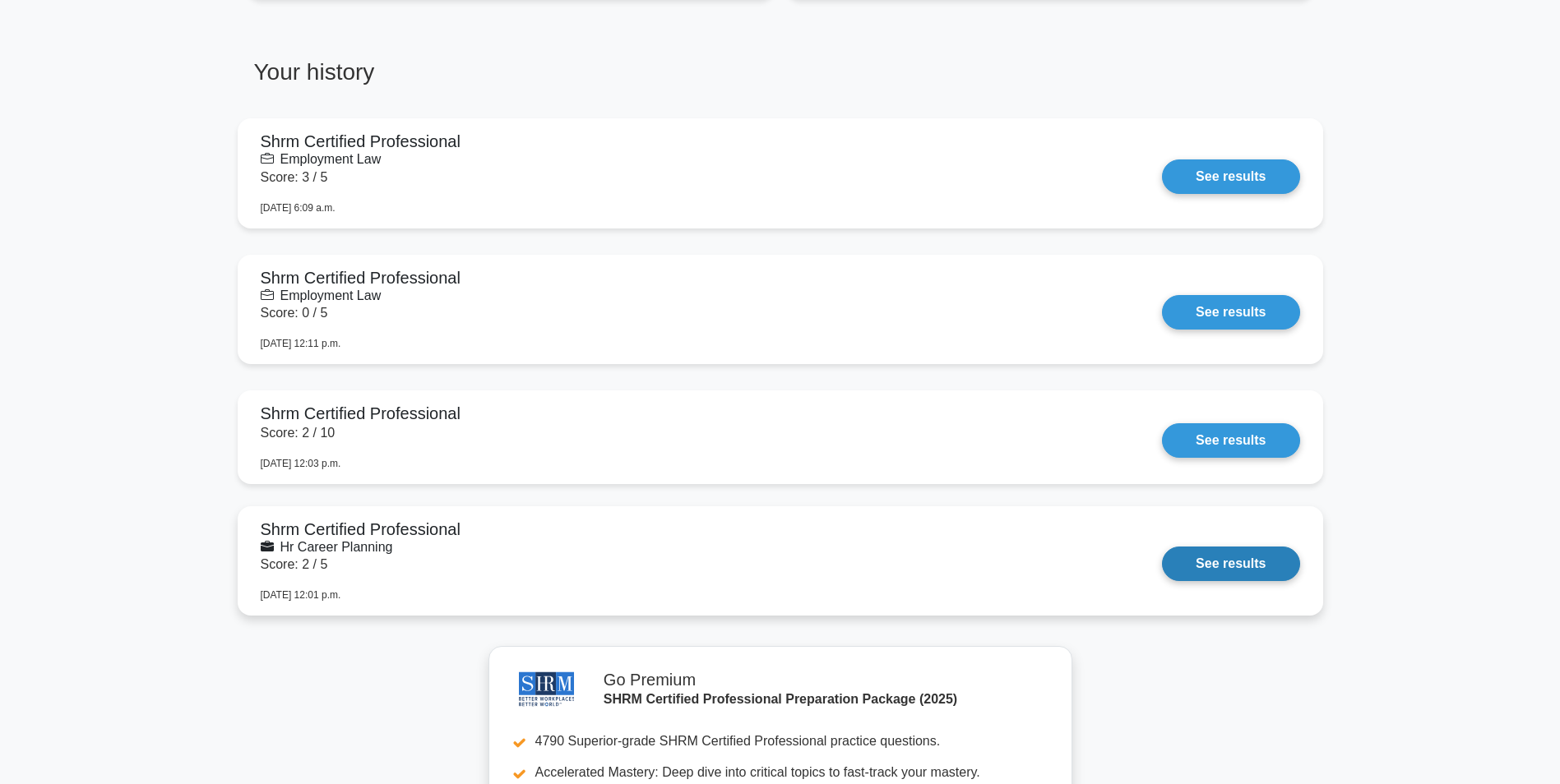
click at [1226, 566] on link "See results" at bounding box center [1230, 564] width 137 height 35
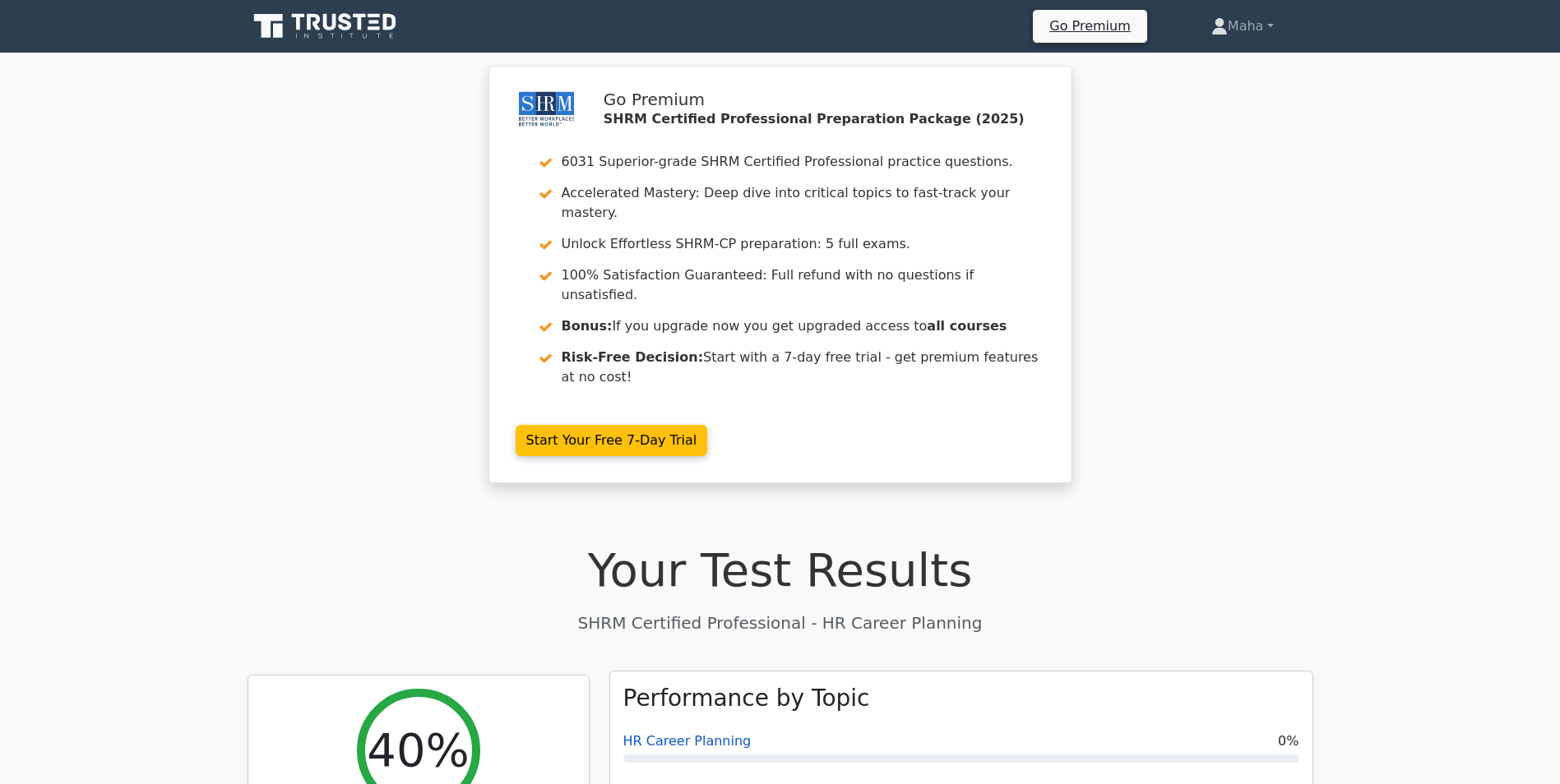
click at [706, 734] on link "HR Career Planning" at bounding box center [687, 741] width 128 height 16
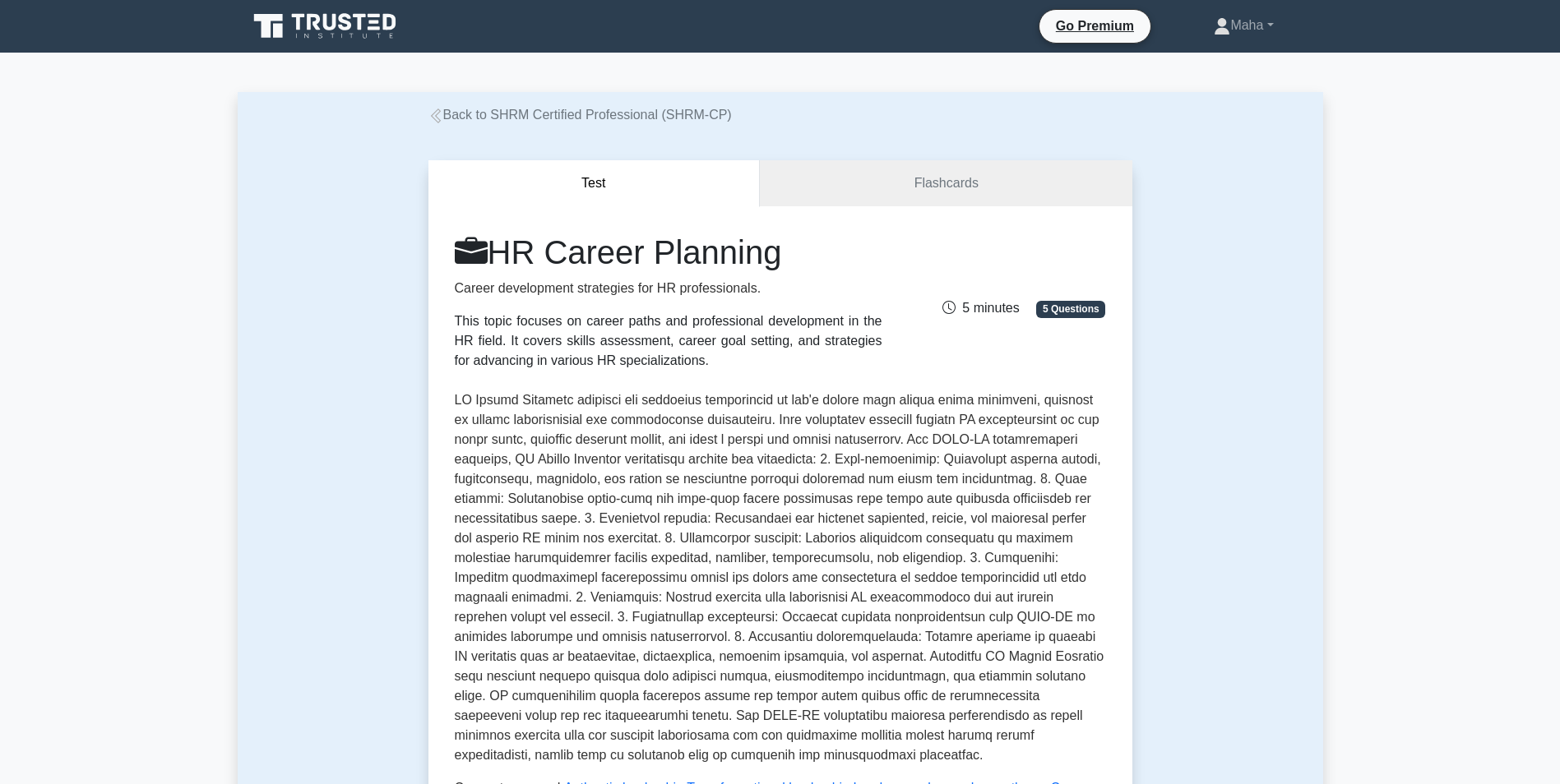
scroll to position [329, 0]
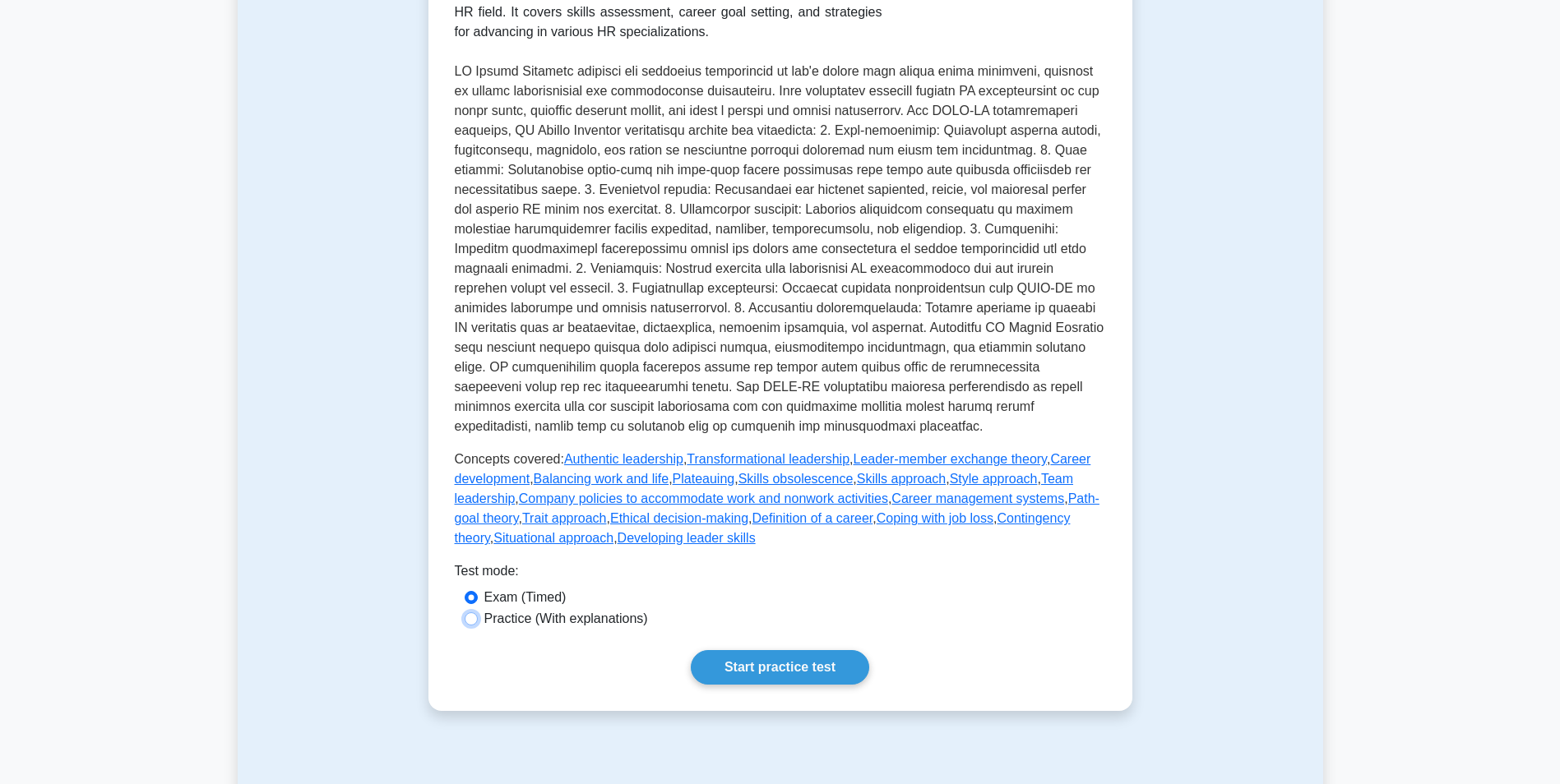
click at [470, 622] on input "Practice (With explanations)" at bounding box center [471, 619] width 13 height 13
radio input "true"
click at [747, 668] on link "Start practice test" at bounding box center [780, 668] width 178 height 35
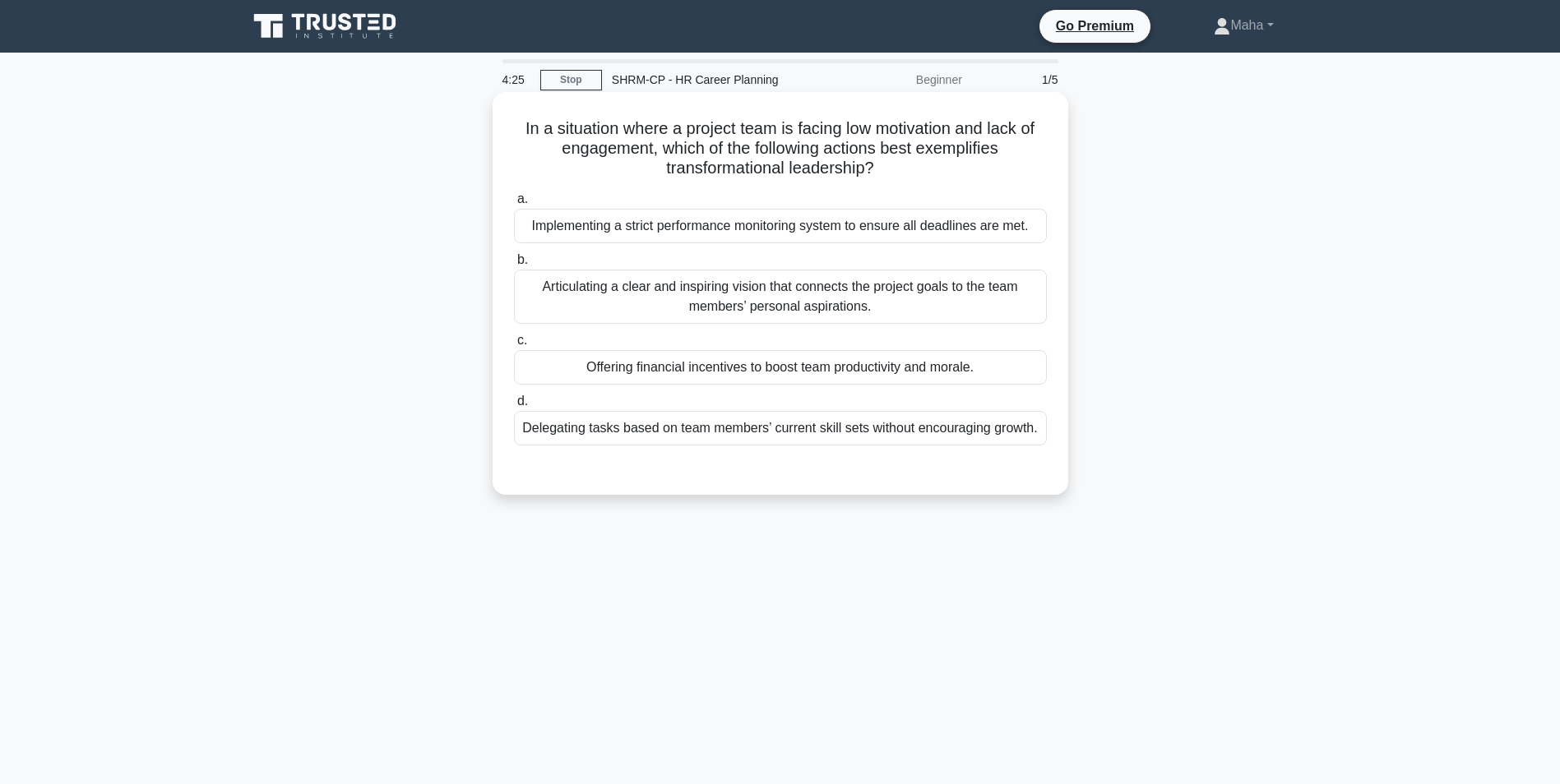
click at [763, 295] on div "Articulating a clear and inspiring vision that connects the project goals to th…" at bounding box center [780, 296] width 533 height 54
click at [514, 266] on input "b. Articulating a clear and inspiring vision that connects the project goals to…" at bounding box center [514, 260] width 0 height 11
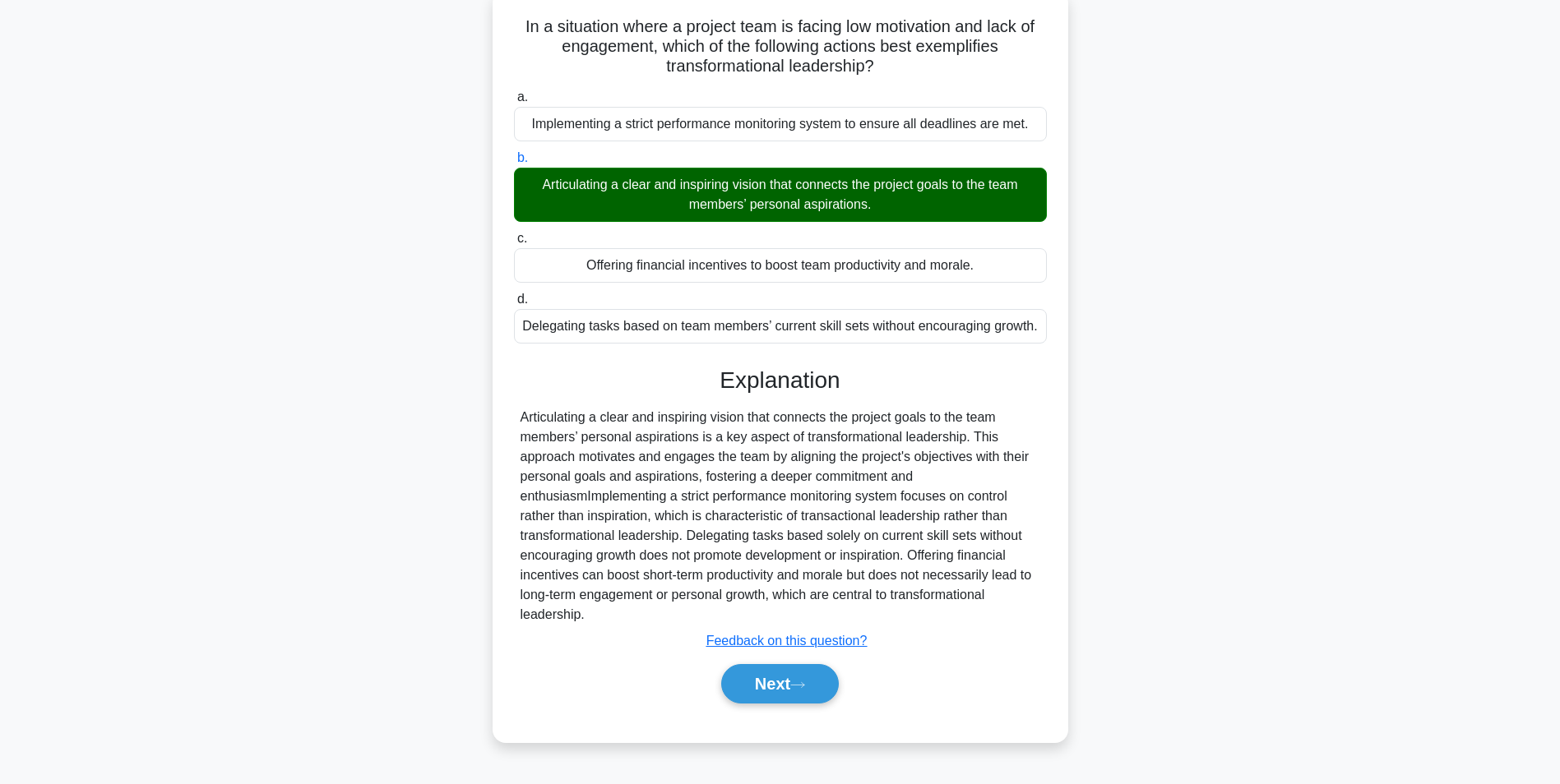
scroll to position [103, 0]
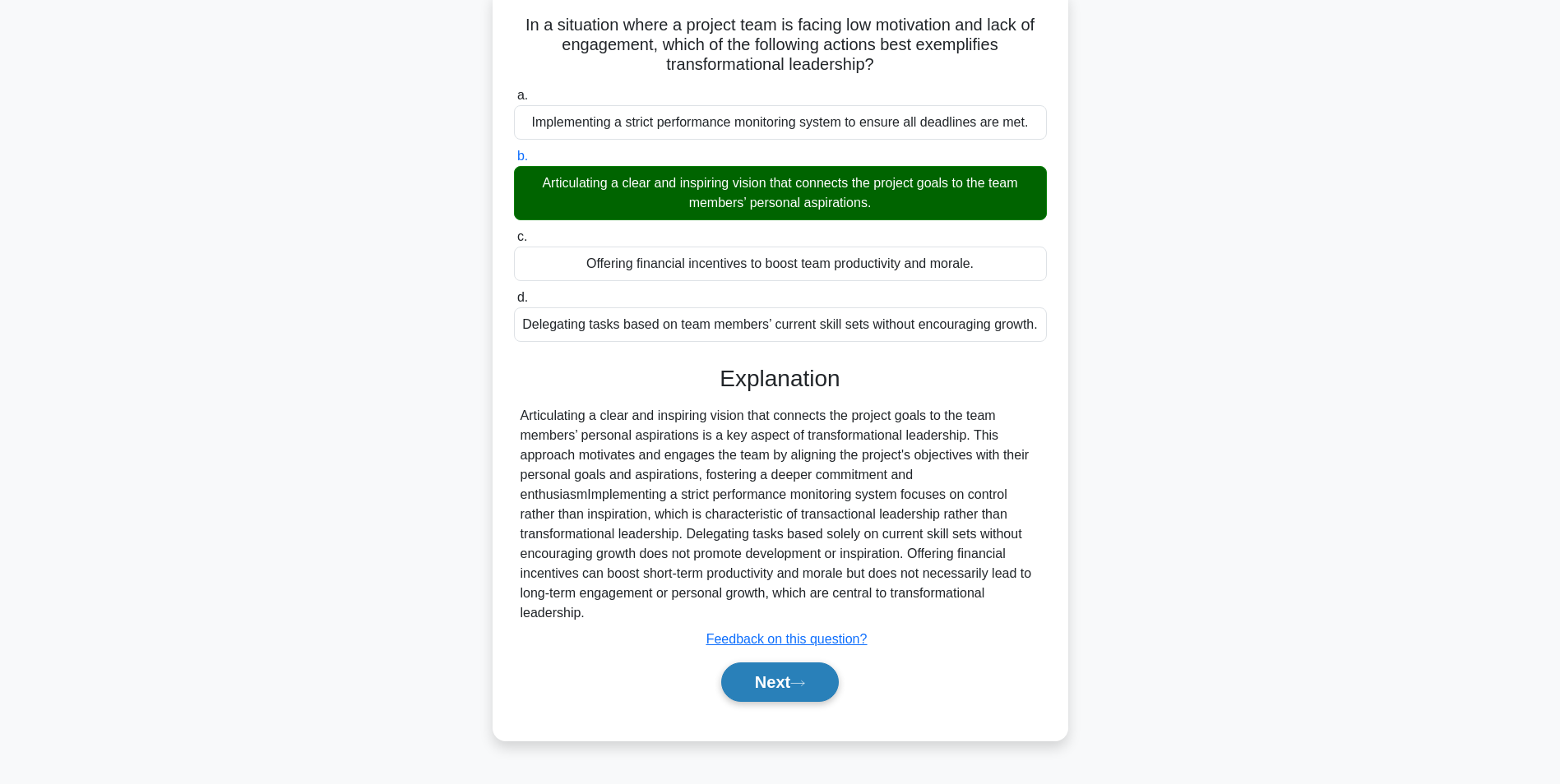
click at [806, 679] on button "Next" at bounding box center [780, 682] width 118 height 39
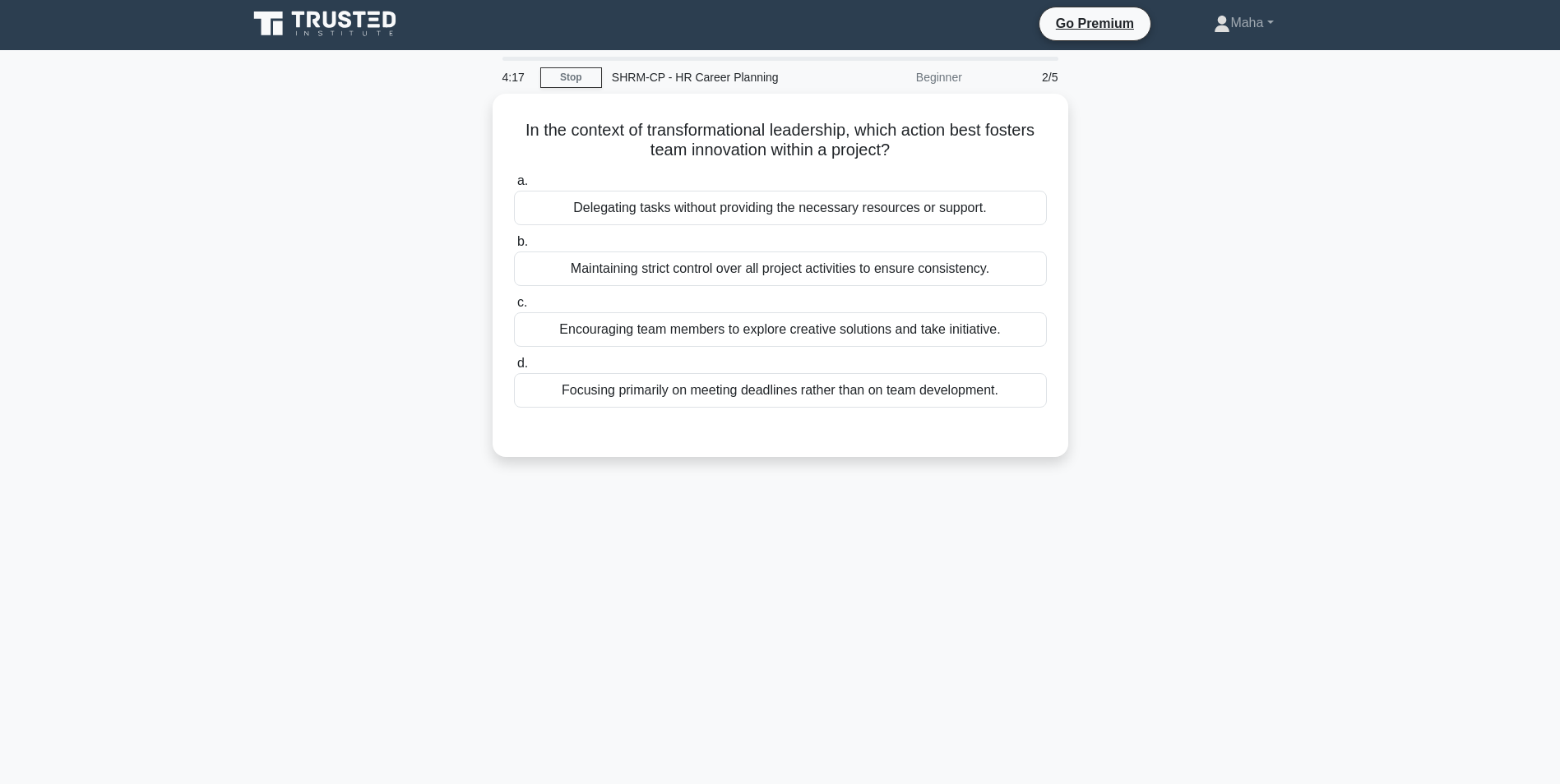
scroll to position [0, 0]
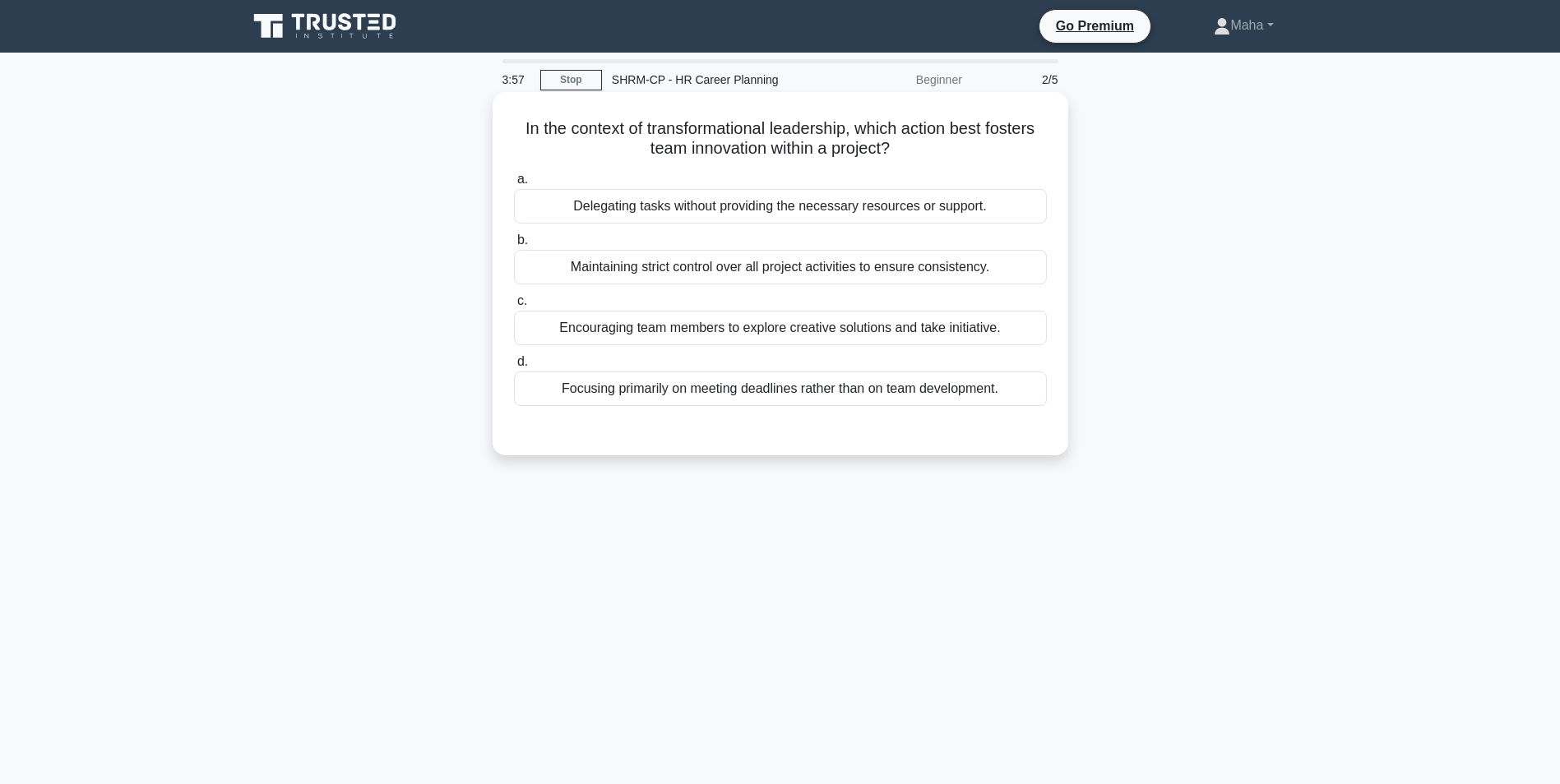
click at [813, 327] on div "Encouraging team members to explore creative solutions and take initiative." at bounding box center [780, 328] width 533 height 35
click at [514, 307] on input "c. Encouraging team members to explore creative solutions and take initiative." at bounding box center [514, 302] width 0 height 11
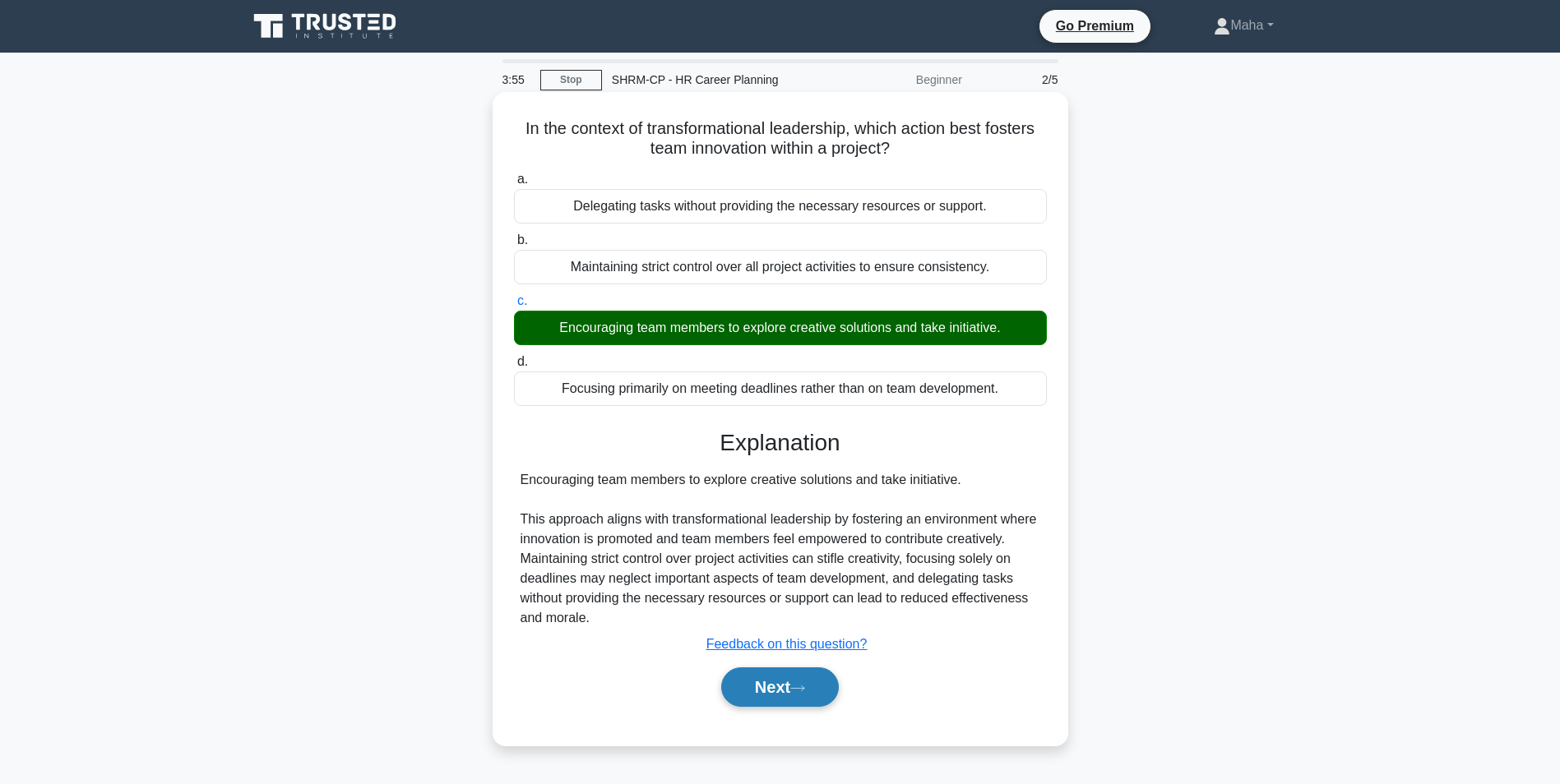
click at [791, 705] on button "Next" at bounding box center [780, 687] width 118 height 39
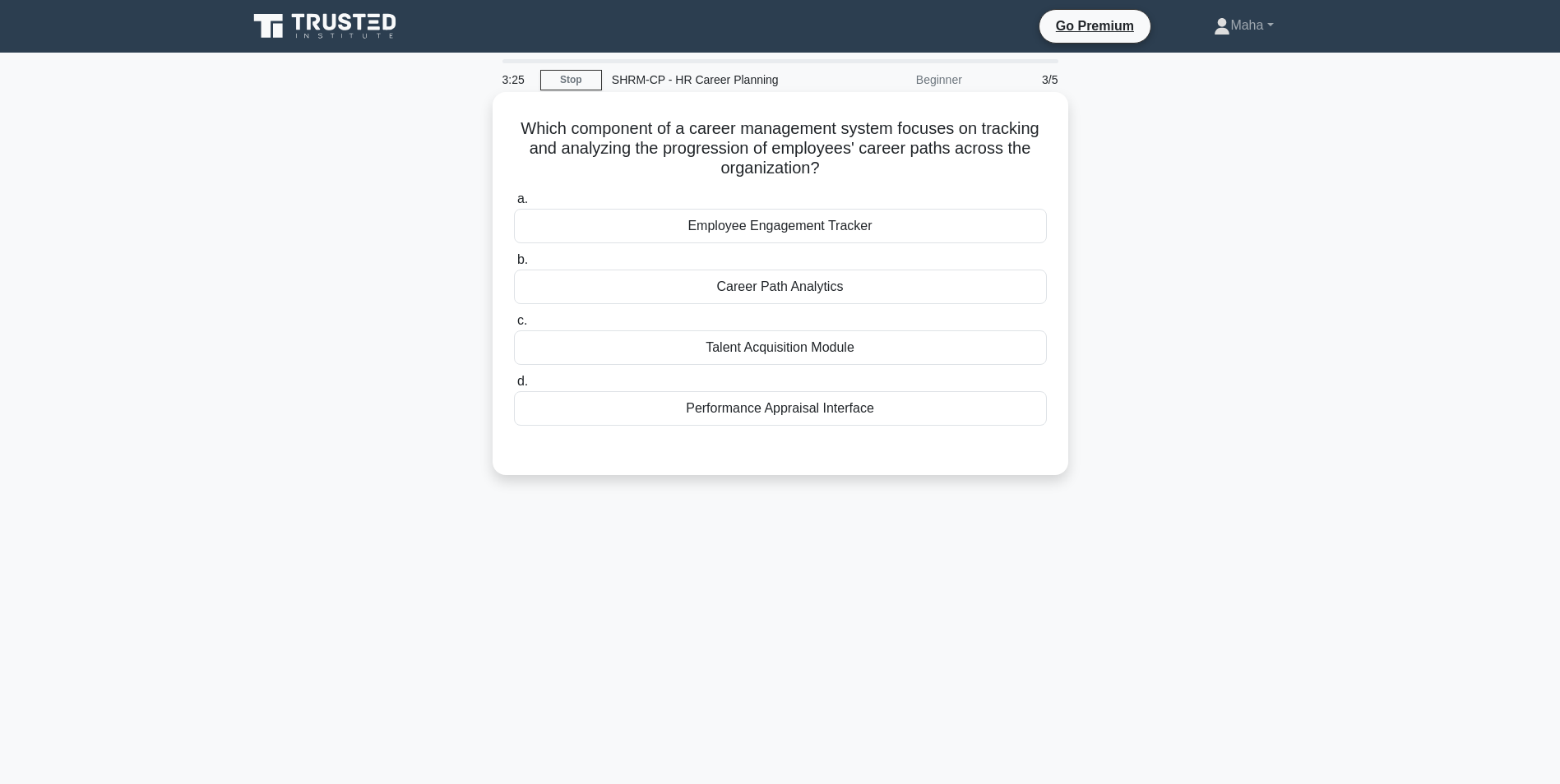
click at [851, 289] on div "Career Path Analytics" at bounding box center [780, 287] width 533 height 35
click at [514, 266] on input "b. Career Path Analytics" at bounding box center [514, 260] width 0 height 11
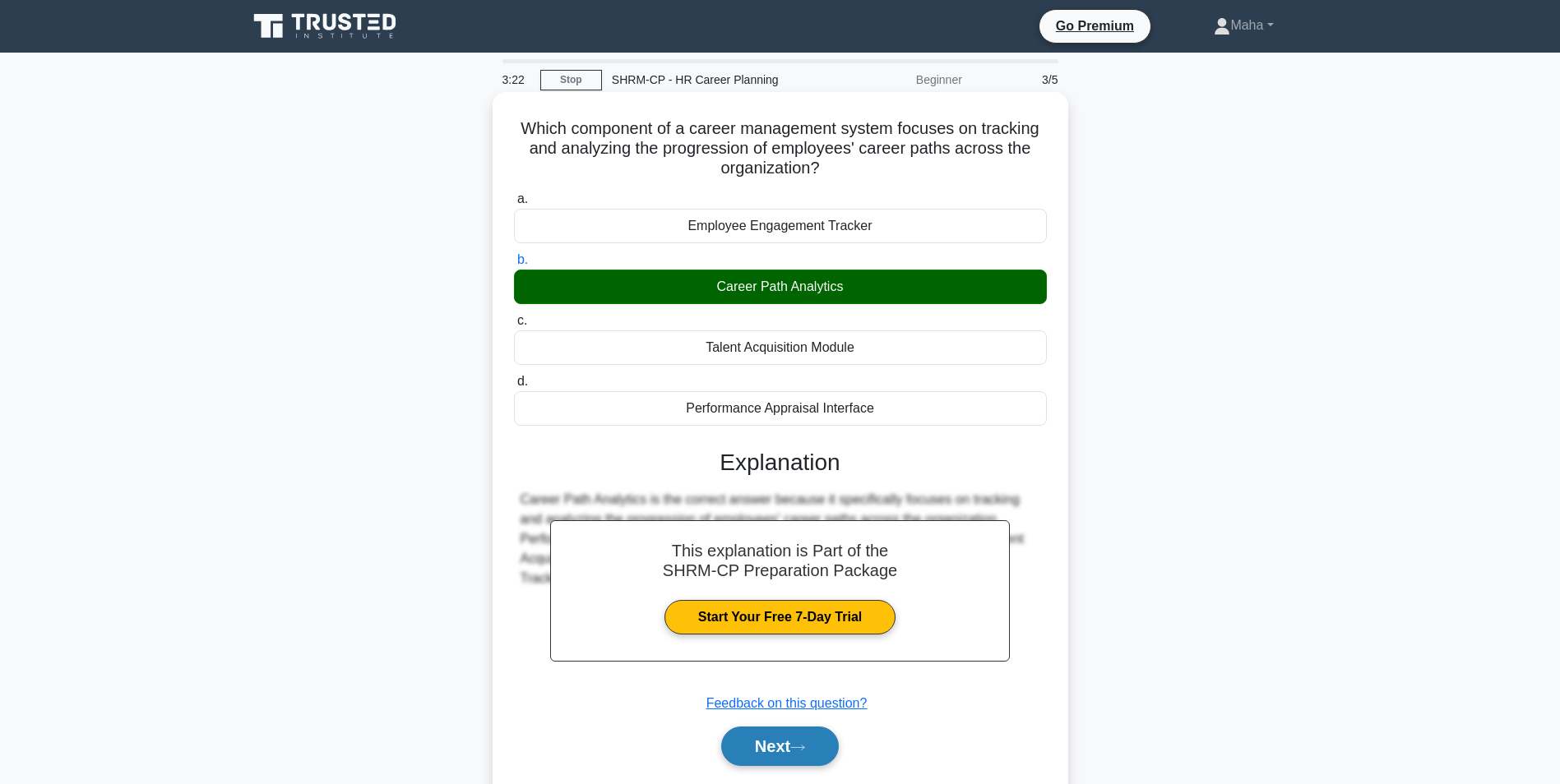
click at [825, 758] on button "Next" at bounding box center [780, 746] width 118 height 39
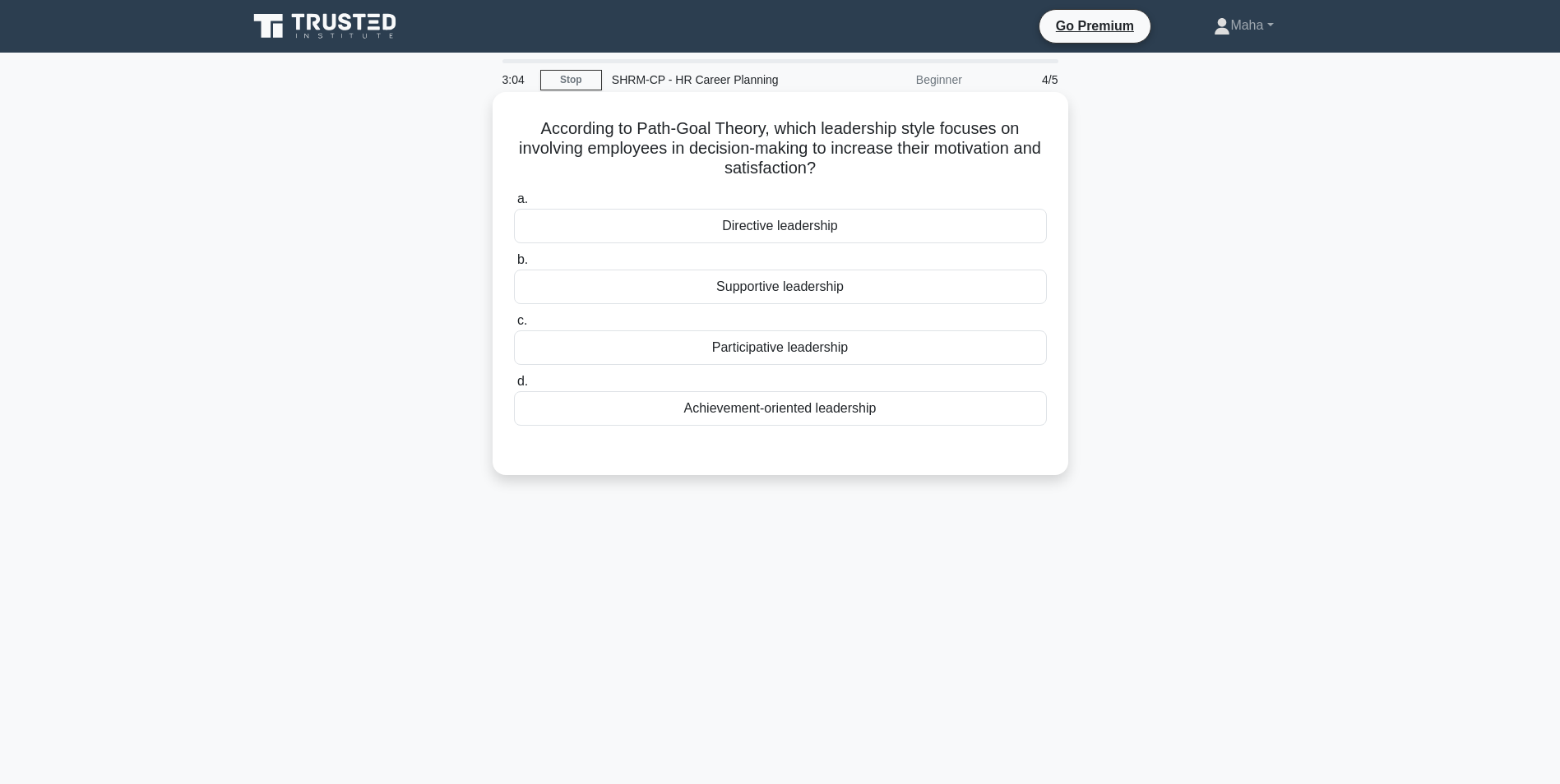
drag, startPoint x: 920, startPoint y: 415, endPoint x: 719, endPoint y: 229, distance: 273.9
click at [719, 229] on div "a. Directive leadership b. Supportive leadership c." at bounding box center [780, 307] width 553 height 243
click at [1339, 647] on main "2:58 Stop SHRM-CP - HR Career Planning Beginner 4/5 According to Path-Goal Theo…" at bounding box center [780, 471] width 1560 height 835
click at [715, 365] on div "Participative leadership" at bounding box center [780, 348] width 533 height 35
click at [514, 326] on input "c. Participative leadership" at bounding box center [514, 322] width 0 height 11
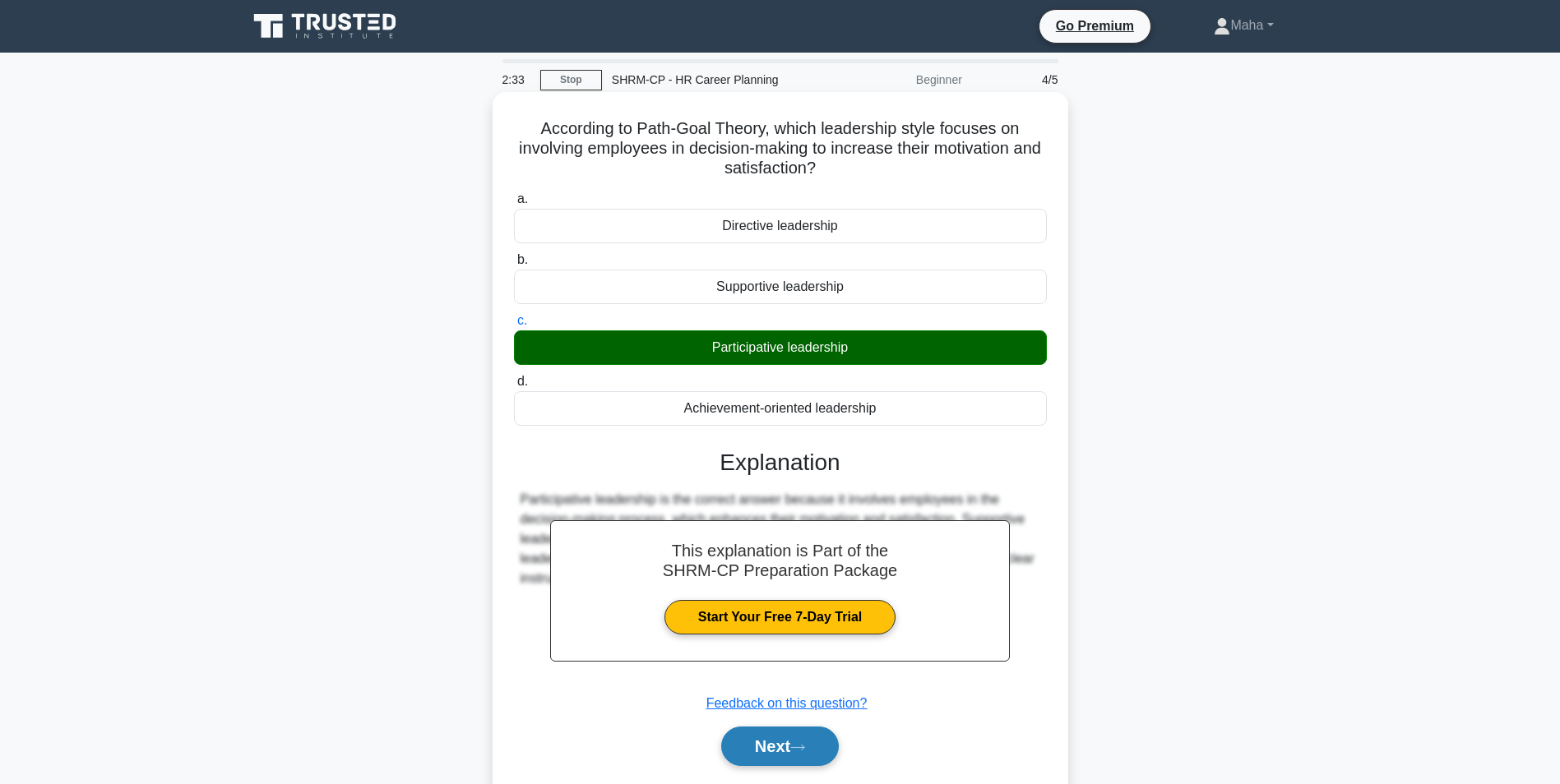
click at [784, 742] on button "Next" at bounding box center [780, 746] width 118 height 39
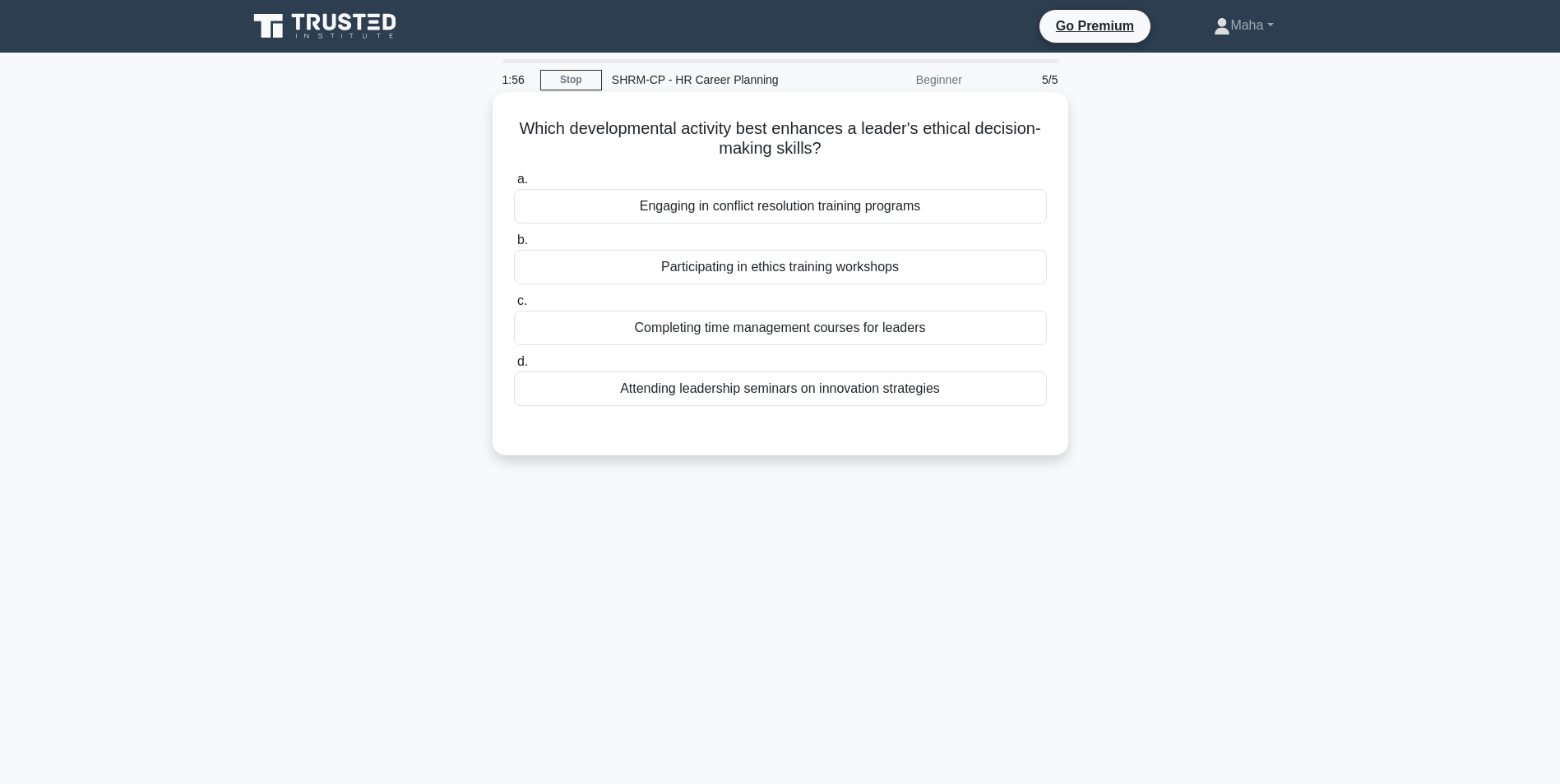
click at [602, 327] on div "Completing time management courses for leaders" at bounding box center [780, 328] width 533 height 35
click at [514, 307] on input "c. Completing time management courses for leaders" at bounding box center [514, 302] width 0 height 11
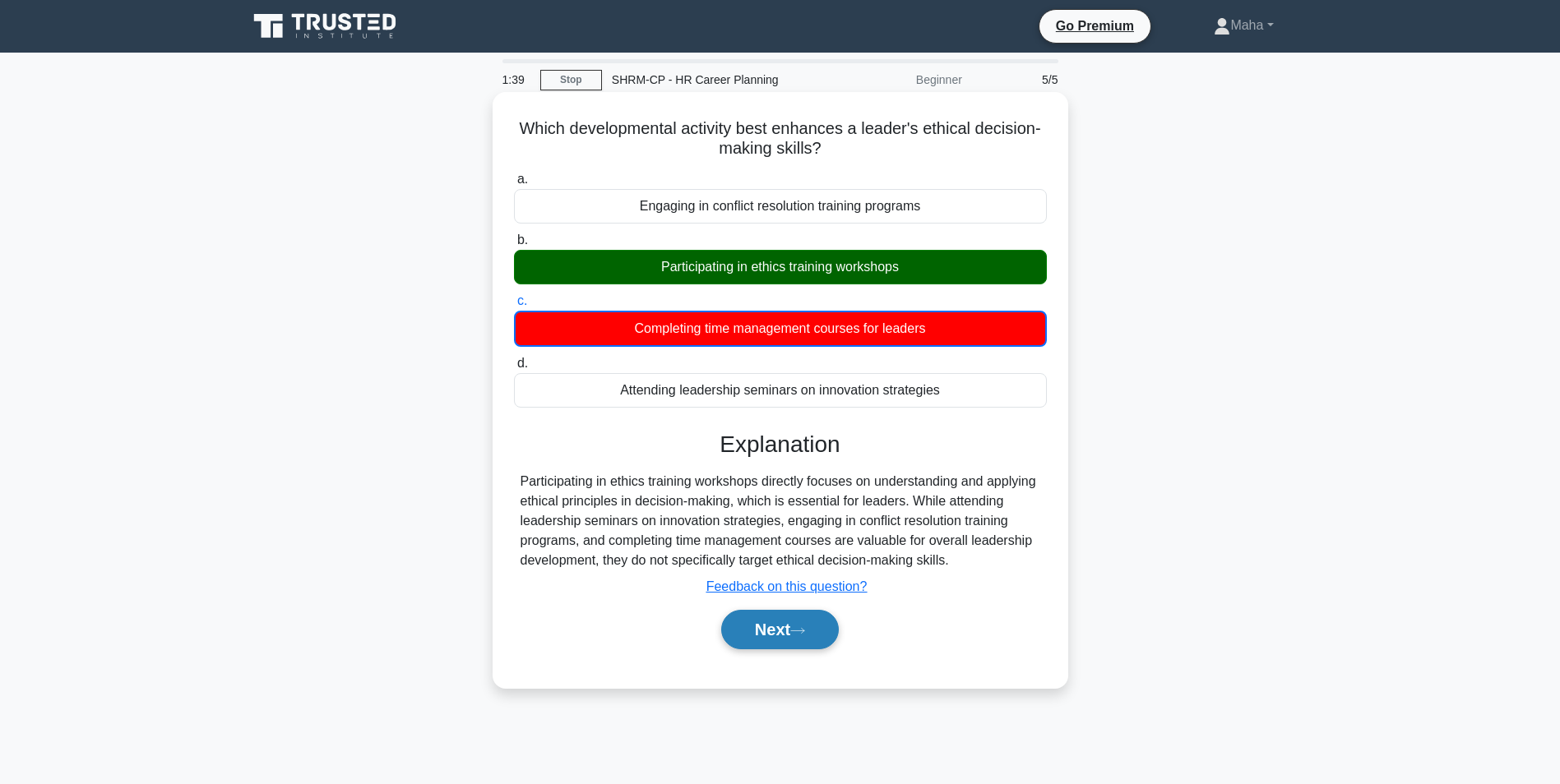
click at [756, 628] on button "Next" at bounding box center [780, 630] width 118 height 39
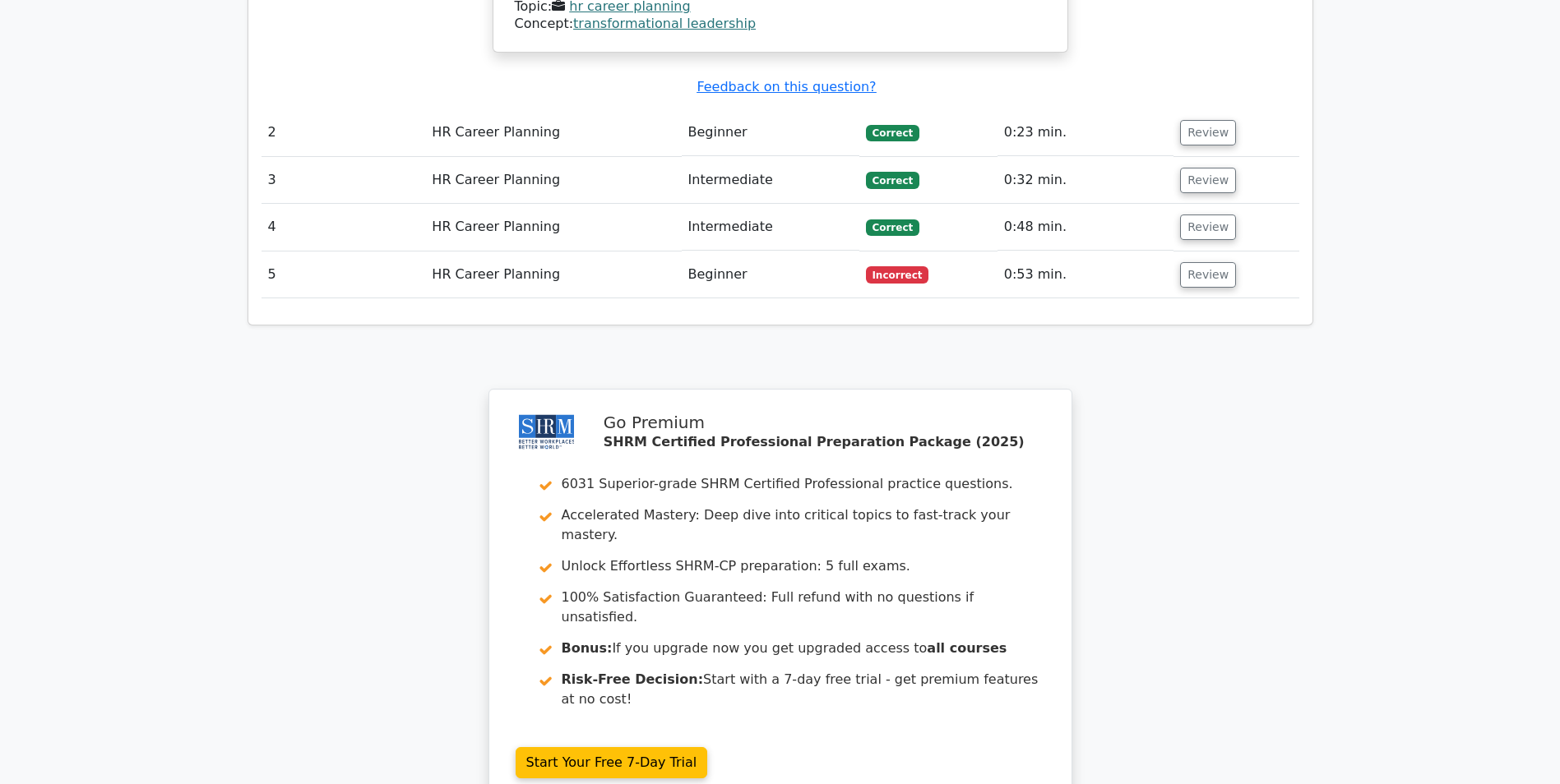
scroll to position [1974, 0]
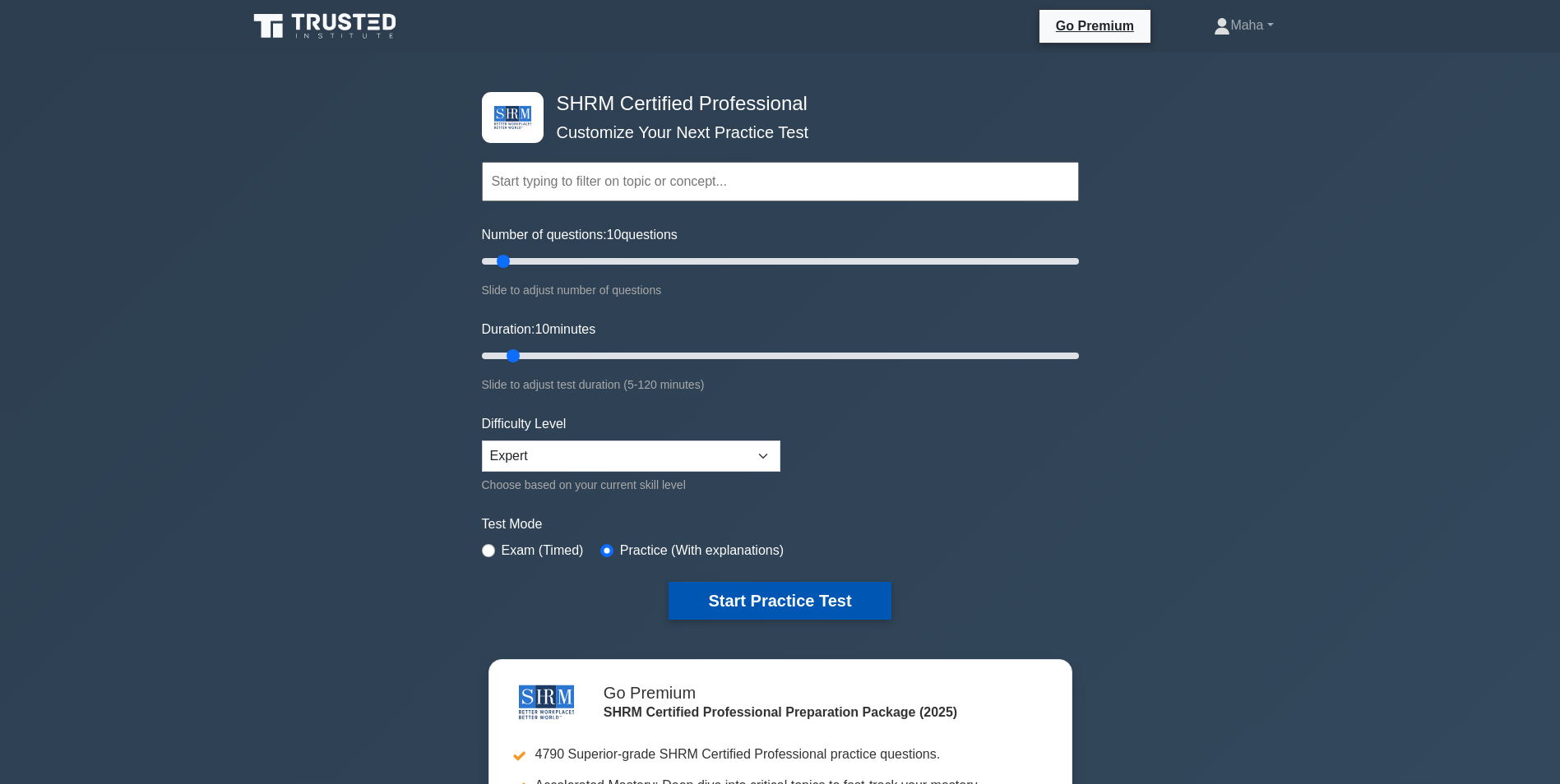
click at [742, 593] on button "Start Practice Test" at bounding box center [780, 600] width 222 height 37
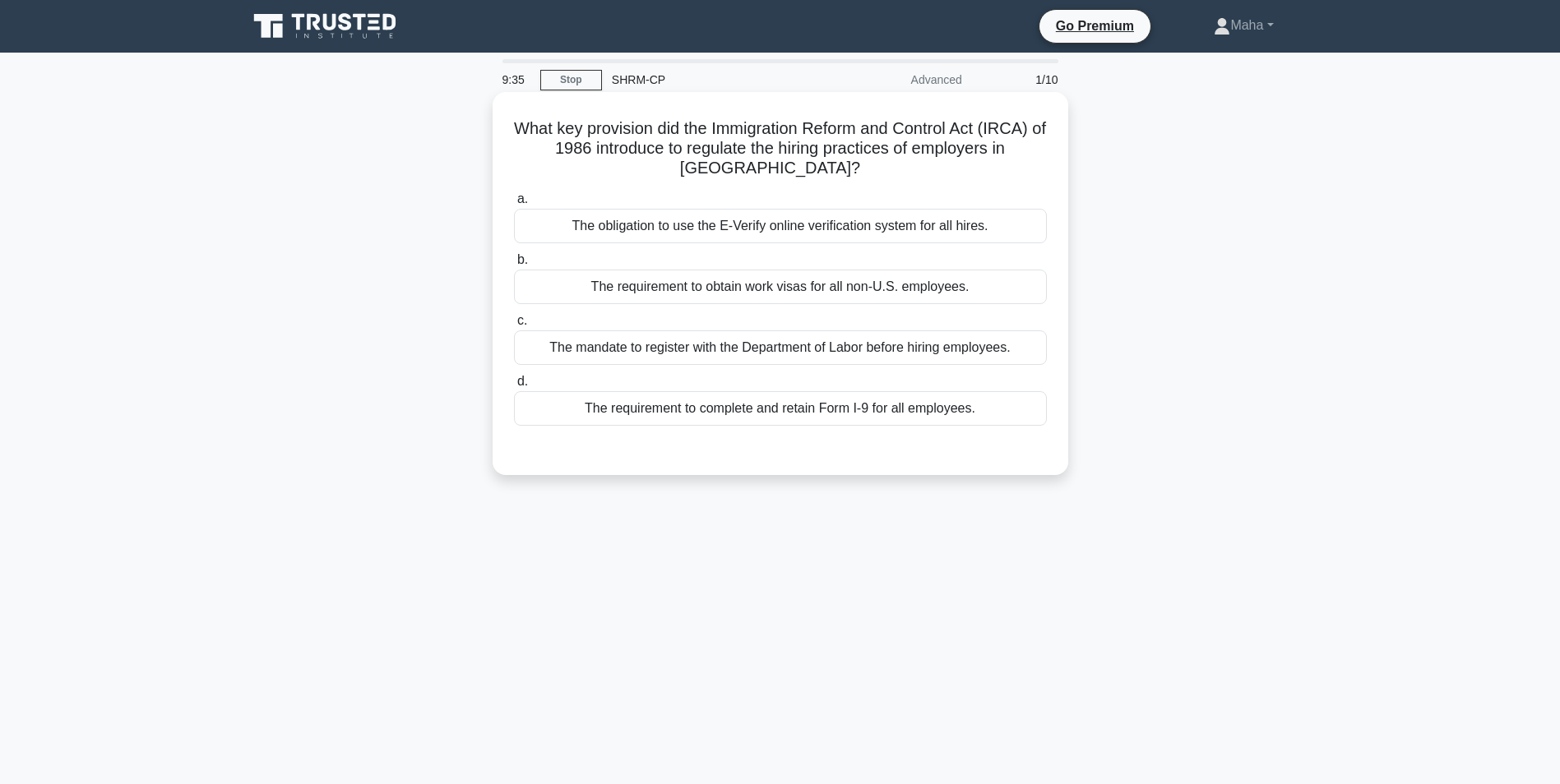
click at [694, 344] on div "The mandate to register with the Department of Labor before hiring employees." at bounding box center [780, 348] width 533 height 35
click at [514, 326] on input "c. The mandate to register with the Department of Labor before hiring employees." at bounding box center [514, 322] width 0 height 11
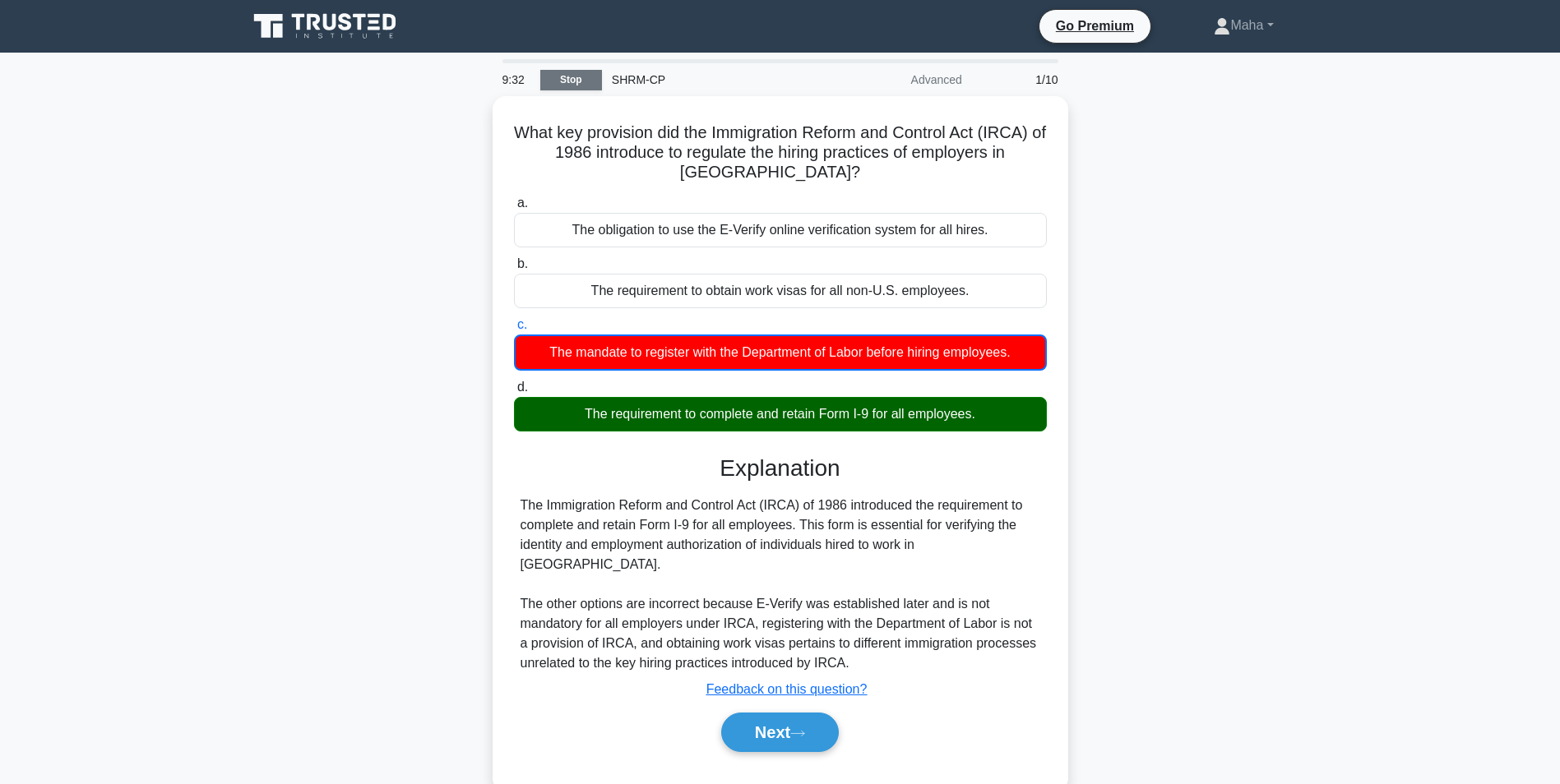
click at [578, 83] on link "Stop" at bounding box center [570, 79] width 61 height 20
